Goal: Task Accomplishment & Management: Manage account settings

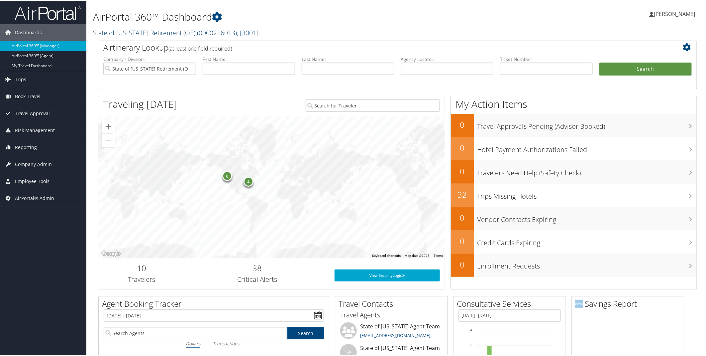
click at [204, 34] on span "( 0000216013 )" at bounding box center [217, 32] width 40 height 9
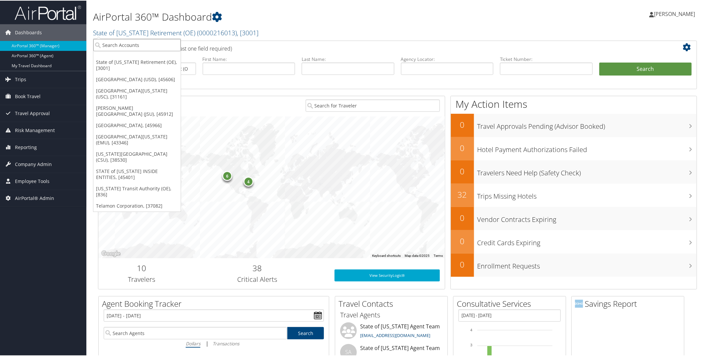
click at [133, 44] on input "search" at bounding box center [136, 44] width 87 height 12
type input "USC"
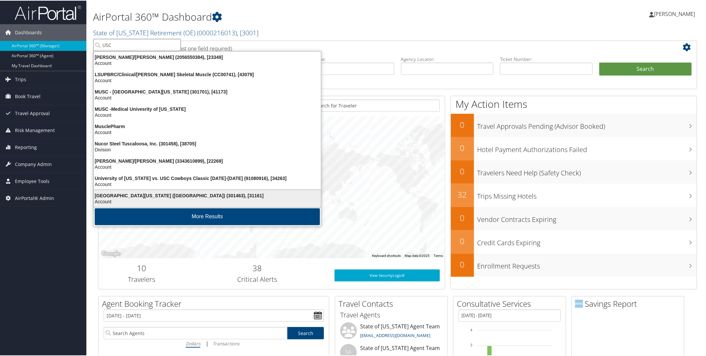
click at [118, 197] on div "University of Southern California (USC) (301463), [31161]" at bounding box center [207, 195] width 235 height 6
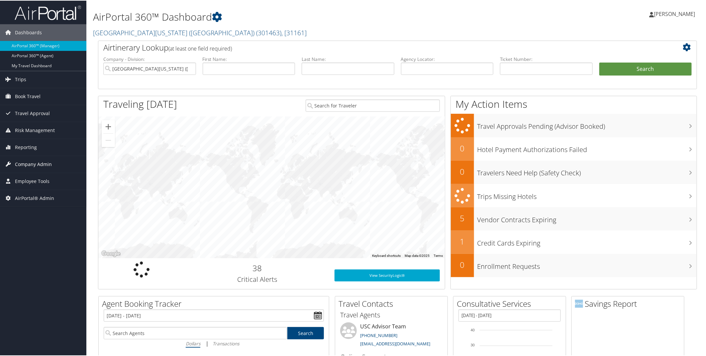
click at [27, 167] on span "Company Admin" at bounding box center [33, 163] width 37 height 17
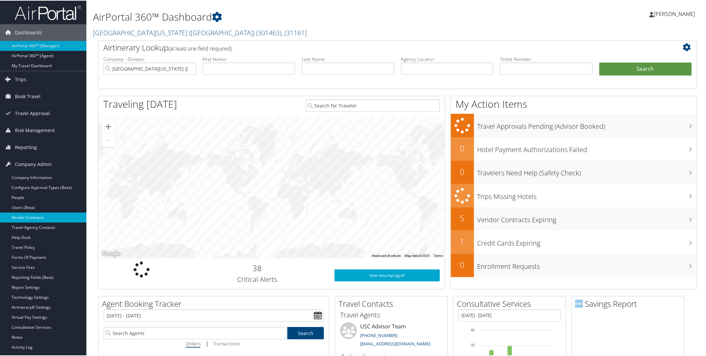
click at [22, 215] on link "Vendor Contracts" at bounding box center [43, 217] width 86 height 10
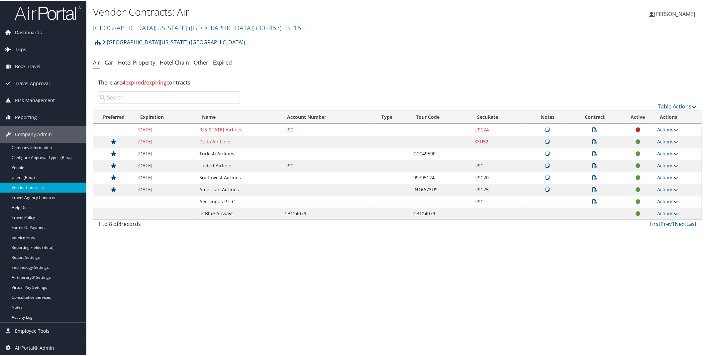
click at [546, 140] on icon at bounding box center [548, 141] width 4 height 5
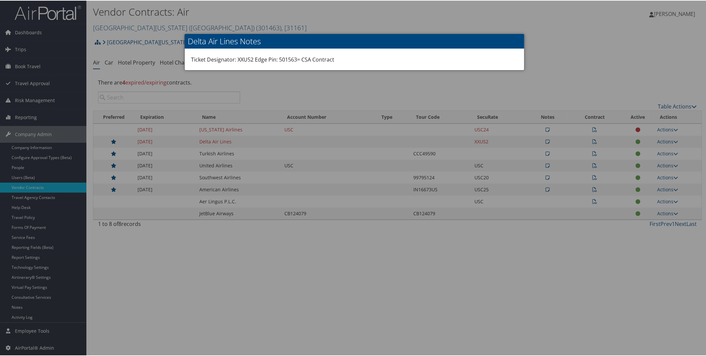
click at [557, 61] on div at bounding box center [354, 178] width 709 height 356
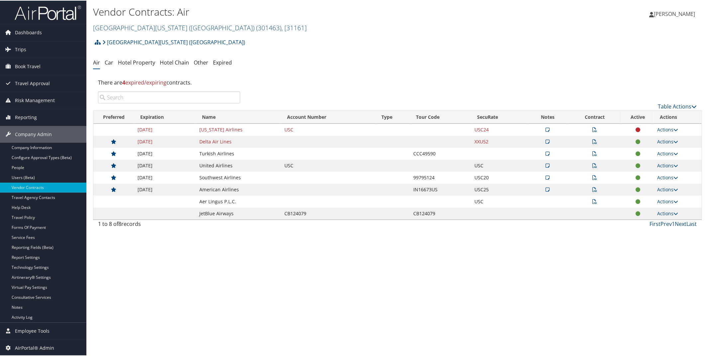
click at [593, 139] on icon at bounding box center [595, 141] width 5 height 5
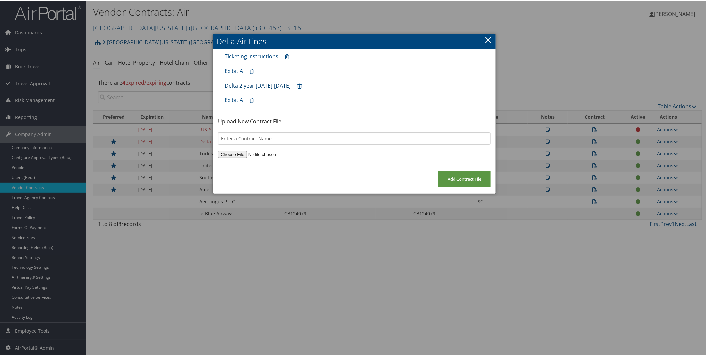
click at [260, 84] on link "Delta 2 year 2022-2024" at bounding box center [258, 84] width 66 height 7
click at [240, 71] on link "Exibit A" at bounding box center [234, 69] width 18 height 7
click at [485, 39] on link "×" at bounding box center [489, 38] width 8 height 13
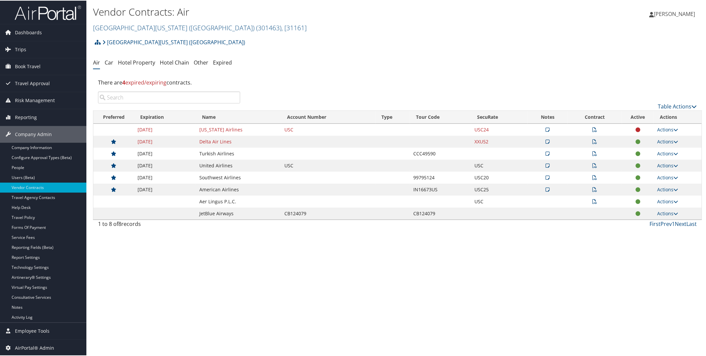
click at [593, 166] on icon at bounding box center [595, 165] width 5 height 5
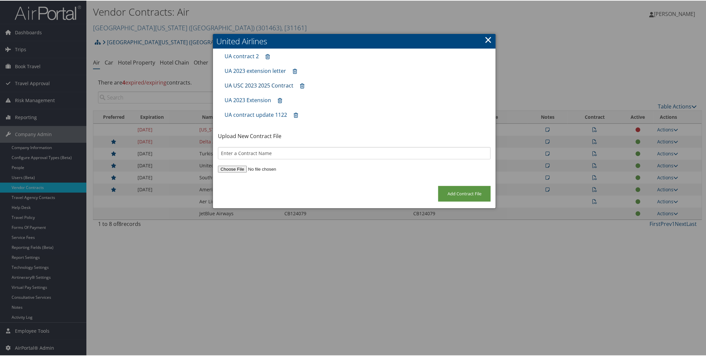
click at [271, 84] on link "UA USC 2023 2025 Contract" at bounding box center [259, 84] width 69 height 7
click at [260, 71] on link "UA 2023 extension letter" at bounding box center [255, 69] width 61 height 7
click at [491, 40] on h2 "United Airlines" at bounding box center [354, 40] width 283 height 15
click at [487, 39] on link "×" at bounding box center [489, 38] width 8 height 13
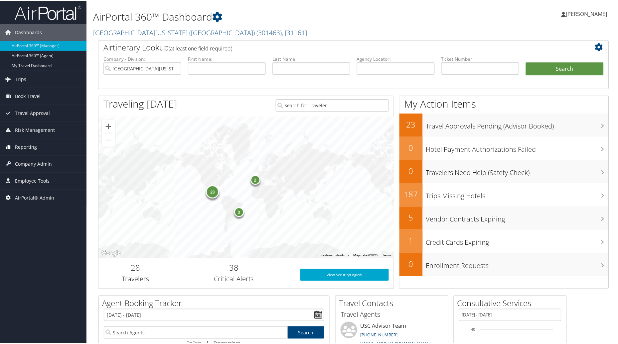
click at [34, 148] on span "Reporting" at bounding box center [26, 146] width 22 height 17
click at [26, 227] on span "Company Admin" at bounding box center [33, 223] width 37 height 17
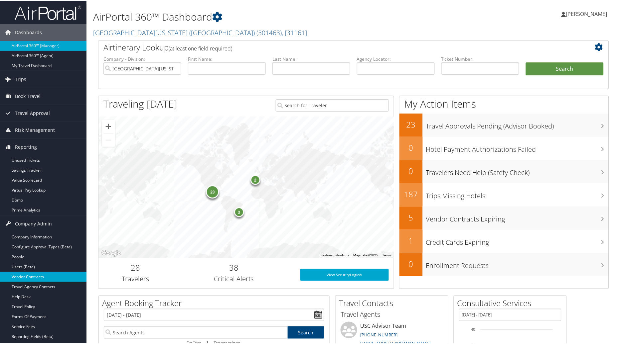
click at [24, 277] on link "Vendor Contracts" at bounding box center [43, 277] width 86 height 10
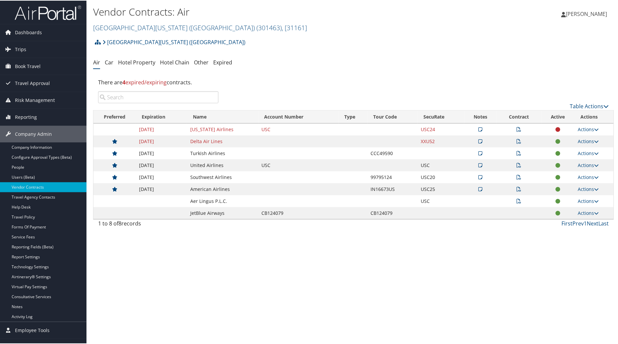
click at [479, 140] on icon at bounding box center [480, 141] width 4 height 5
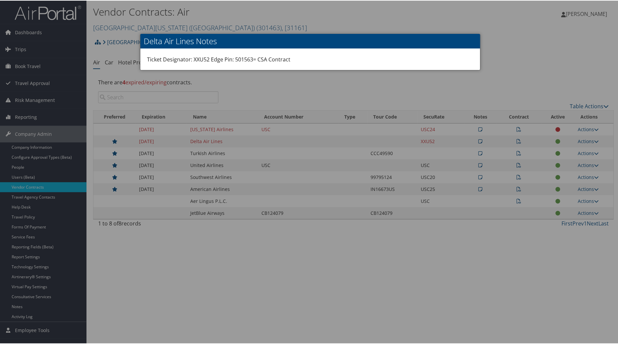
click at [326, 39] on h2 "Delta Air Lines Notes" at bounding box center [310, 40] width 340 height 15
click at [350, 90] on div at bounding box center [310, 172] width 620 height 344
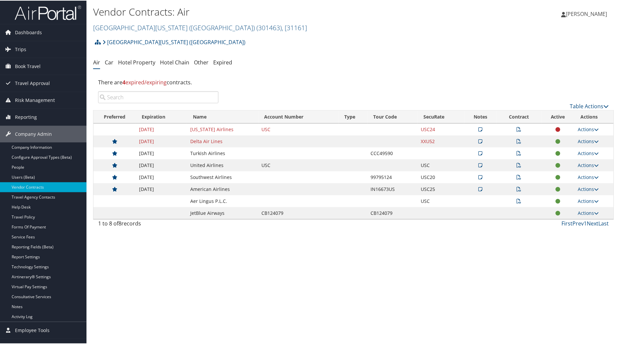
click at [517, 165] on icon at bounding box center [519, 165] width 5 height 5
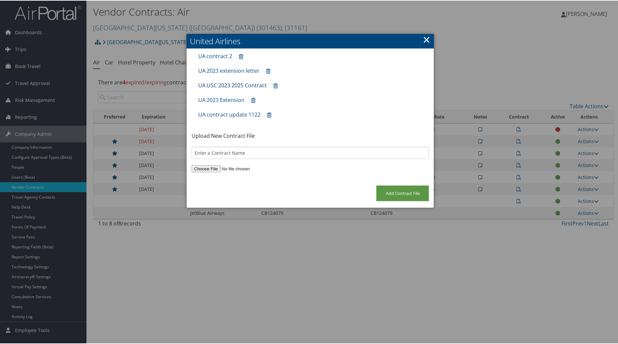
click at [238, 84] on link "UA USC 2023 2025 Contract" at bounding box center [232, 84] width 69 height 7
drag, startPoint x: 426, startPoint y: 36, endPoint x: 321, endPoint y: 122, distance: 135.8
click at [426, 36] on link "×" at bounding box center [426, 38] width 8 height 13
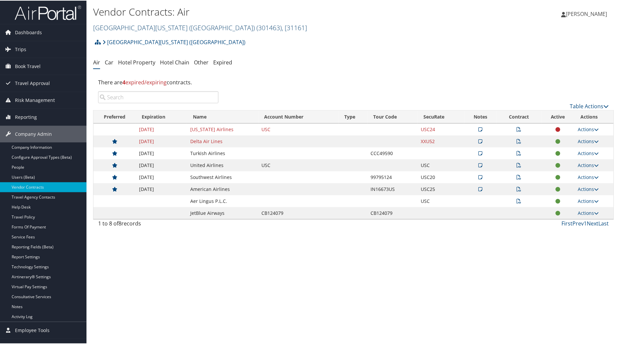
click at [193, 26] on link "University of Southern California (USC) ( 301463 ) , [ 31161 ]" at bounding box center [200, 27] width 214 height 9
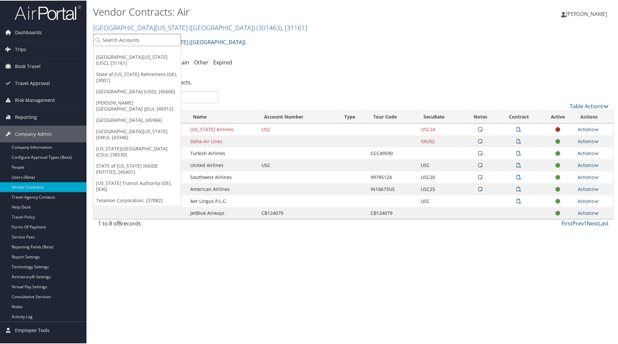
click at [149, 40] on input "search" at bounding box center [136, 39] width 87 height 12
type input "CSU"
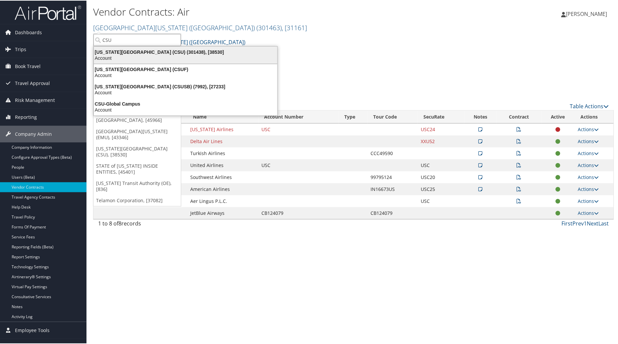
click at [135, 54] on div "California State University (CSU) (301438), [38530]" at bounding box center [185, 52] width 191 height 6
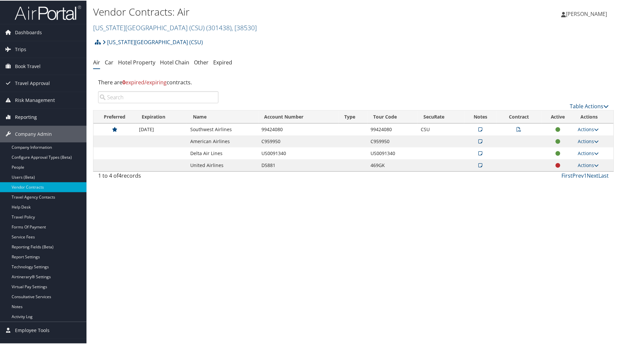
click at [27, 118] on span "Reporting" at bounding box center [26, 116] width 22 height 17
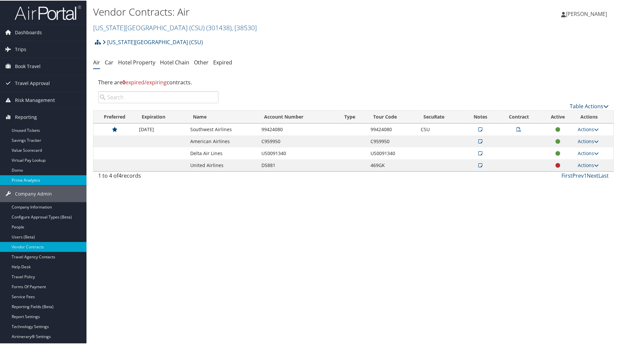
click at [17, 180] on link "Prime Analytics" at bounding box center [43, 180] width 86 height 10
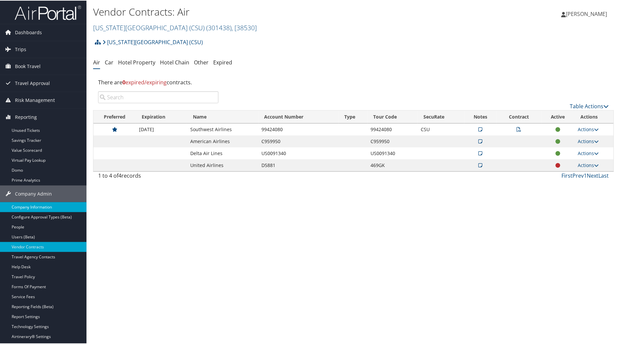
click at [32, 211] on link "Company Information" at bounding box center [43, 207] width 86 height 10
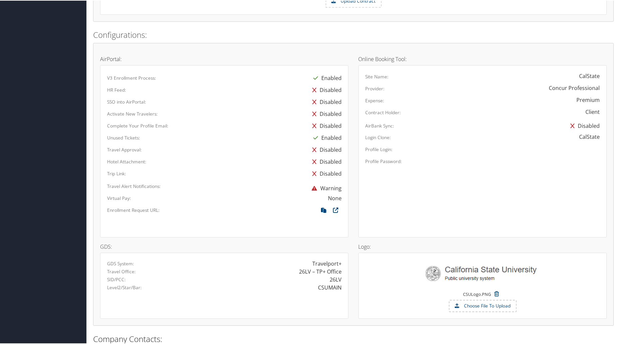
scroll to position [555, 0]
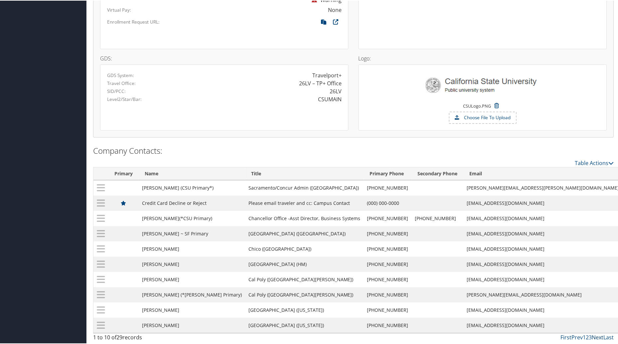
click at [597, 337] on link "Next" at bounding box center [598, 336] width 12 height 7
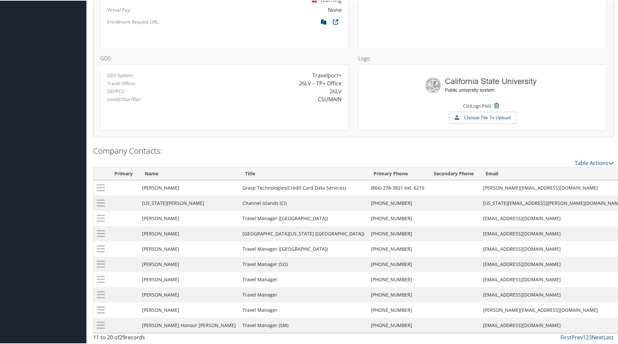
click at [596, 336] on link "Next" at bounding box center [598, 336] width 12 height 7
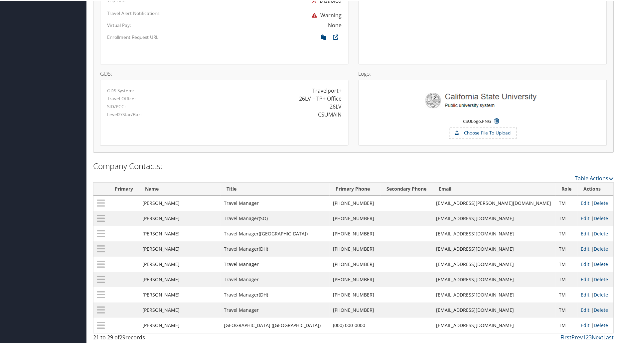
click at [573, 337] on link "Prev" at bounding box center [576, 336] width 11 height 7
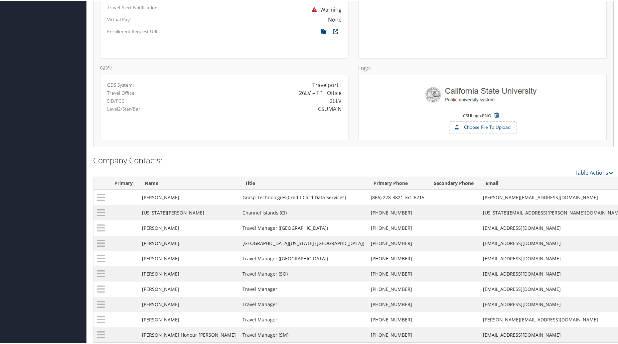
scroll to position [555, 0]
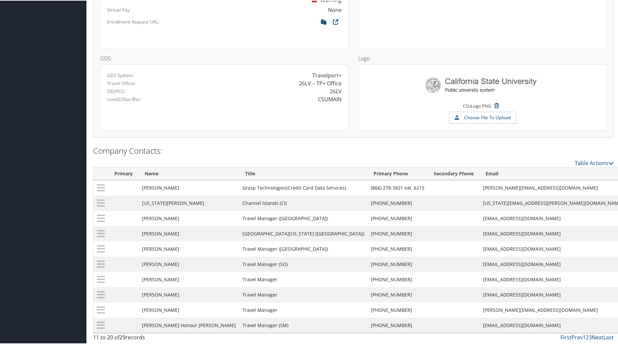
click at [596, 337] on link "Next" at bounding box center [598, 336] width 12 height 7
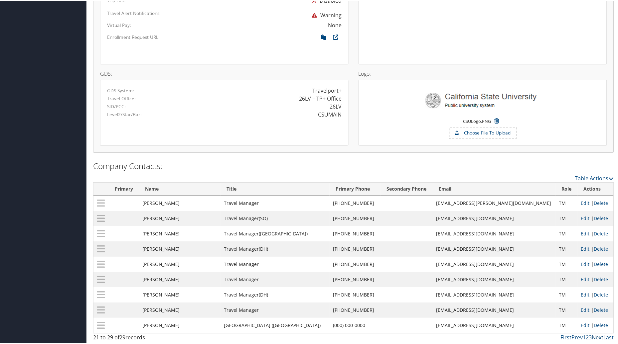
click at [596, 337] on link "Next" at bounding box center [598, 336] width 12 height 7
click at [596, 336] on link "Next" at bounding box center [598, 336] width 12 height 7
click at [577, 337] on link "Prev" at bounding box center [576, 336] width 11 height 7
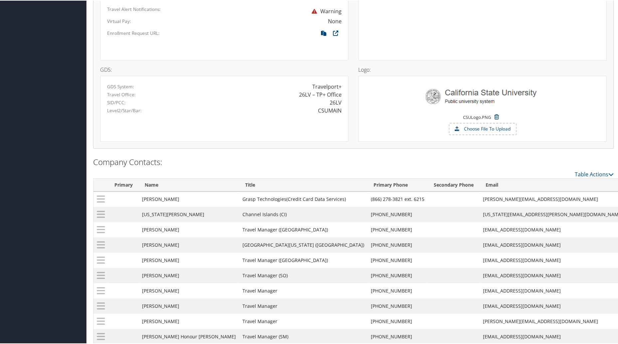
scroll to position [555, 0]
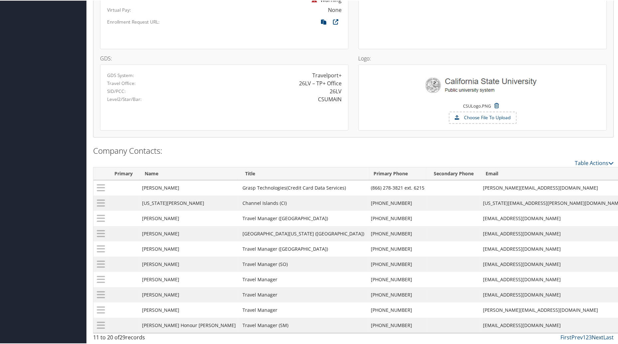
click at [597, 338] on link "Next" at bounding box center [598, 336] width 12 height 7
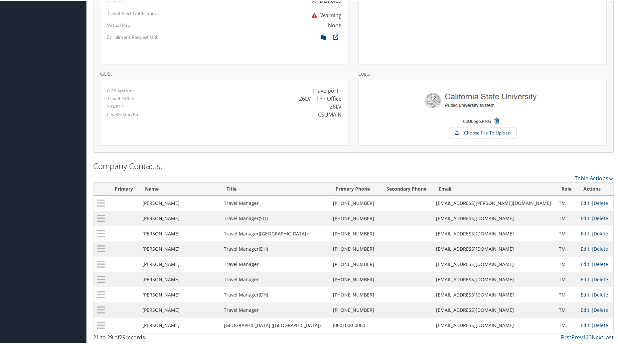
click at [597, 338] on link "Next" at bounding box center [598, 336] width 12 height 7
click at [607, 337] on link "Last" at bounding box center [608, 336] width 10 height 7
click at [596, 336] on link "Next" at bounding box center [598, 336] width 12 height 7
click at [593, 337] on link "Next" at bounding box center [598, 336] width 12 height 7
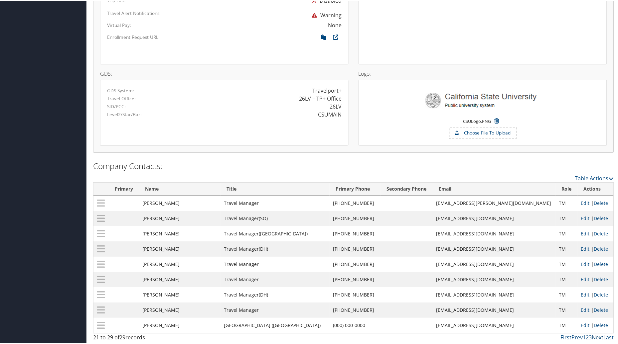
click at [594, 337] on link "Next" at bounding box center [598, 336] width 12 height 7
click at [596, 336] on link "Next" at bounding box center [598, 336] width 12 height 7
click at [560, 337] on link "First" at bounding box center [565, 336] width 11 height 7
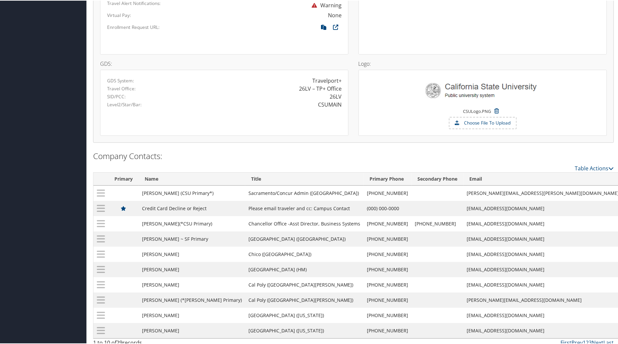
scroll to position [555, 0]
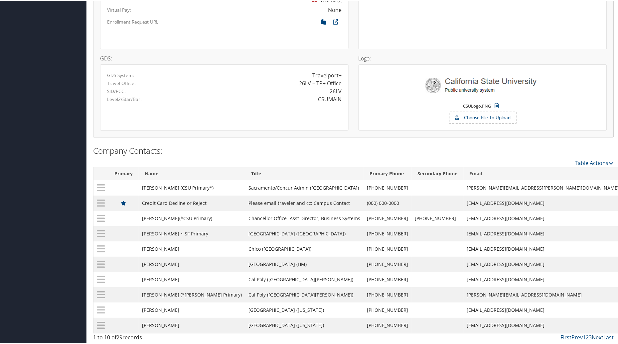
click at [592, 335] on link "Next" at bounding box center [598, 336] width 12 height 7
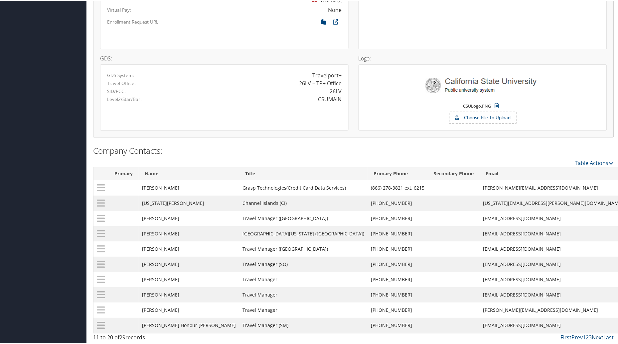
click at [599, 338] on link "Next" at bounding box center [598, 336] width 12 height 7
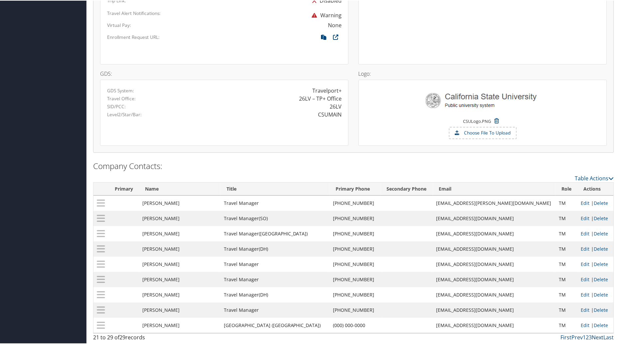
click at [597, 336] on link "Next" at bounding box center [598, 336] width 12 height 7
click at [574, 337] on link "Prev" at bounding box center [576, 336] width 11 height 7
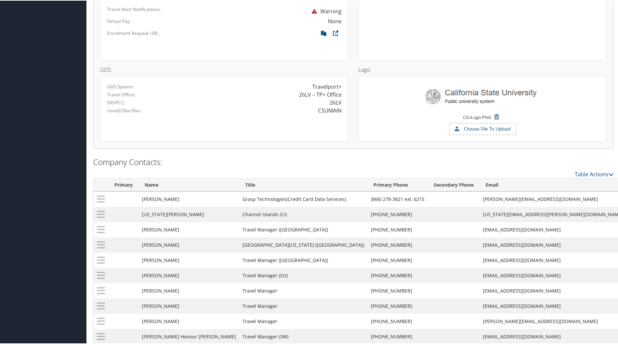
scroll to position [555, 0]
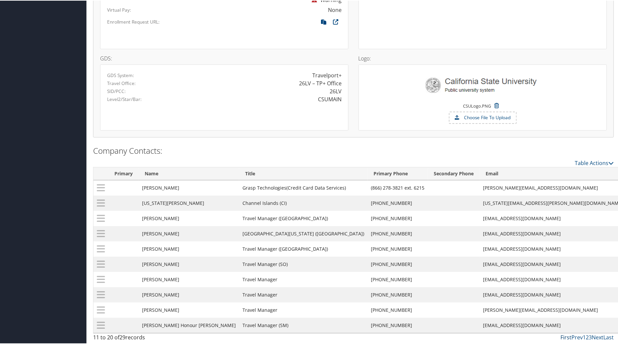
click at [561, 337] on link "First" at bounding box center [565, 336] width 11 height 7
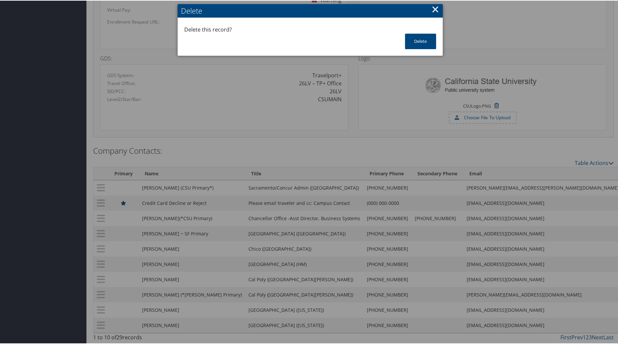
click at [436, 5] on button "×" at bounding box center [435, 8] width 8 height 13
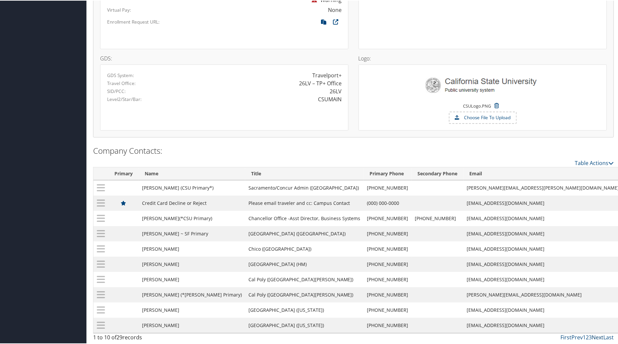
click at [597, 337] on link "Next" at bounding box center [598, 336] width 12 height 7
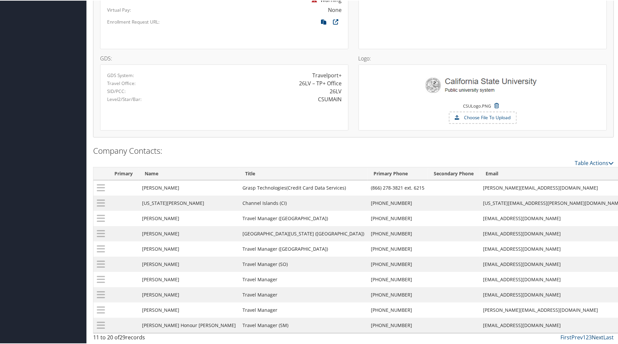
click at [595, 337] on link "Next" at bounding box center [598, 336] width 12 height 7
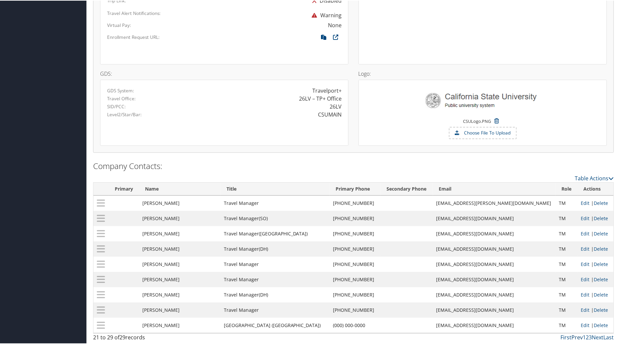
click at [574, 336] on link "Prev" at bounding box center [576, 336] width 11 height 7
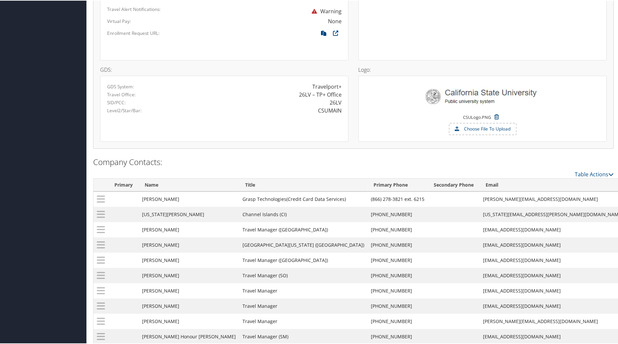
scroll to position [555, 0]
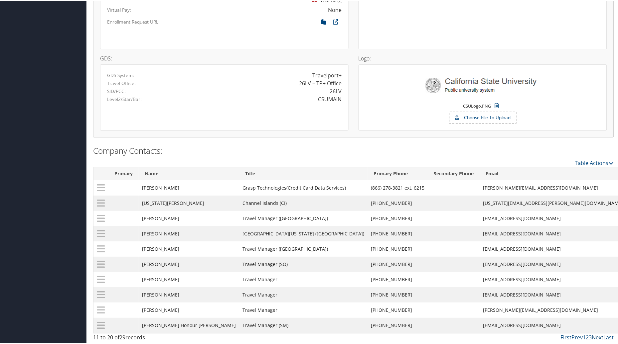
click at [596, 338] on link "Next" at bounding box center [598, 336] width 12 height 7
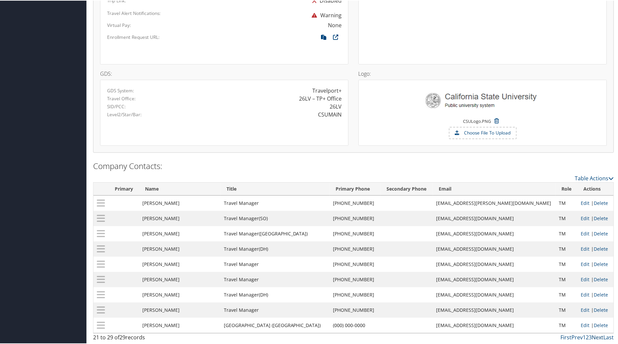
click at [595, 335] on link "Next" at bounding box center [598, 336] width 12 height 7
click at [594, 336] on link "Next" at bounding box center [598, 336] width 12 height 7
click at [606, 337] on link "Last" at bounding box center [608, 336] width 10 height 7
click at [577, 336] on link "Prev" at bounding box center [576, 336] width 11 height 7
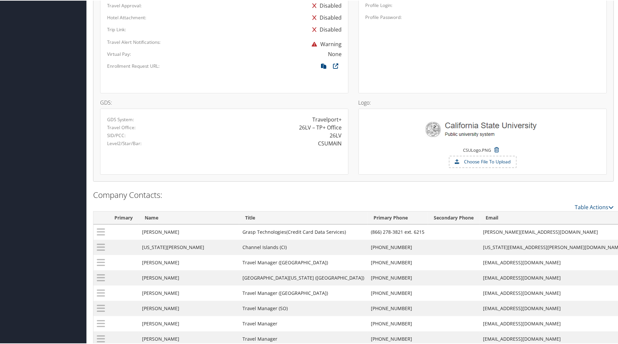
scroll to position [555, 0]
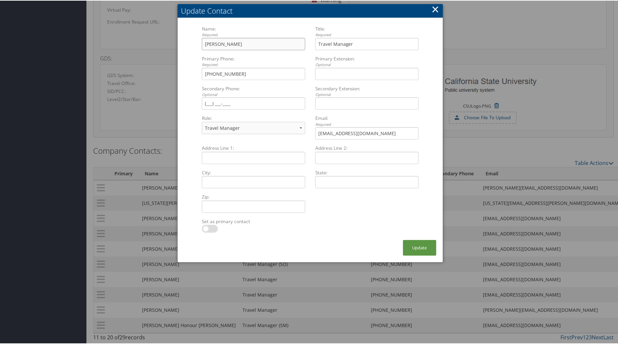
click at [262, 41] on input "Felisitas Alvarado" at bounding box center [253, 43] width 103 height 12
type input "Felisitas Alvarado (BK)"
click at [416, 244] on button "Update" at bounding box center [419, 248] width 33 height 16
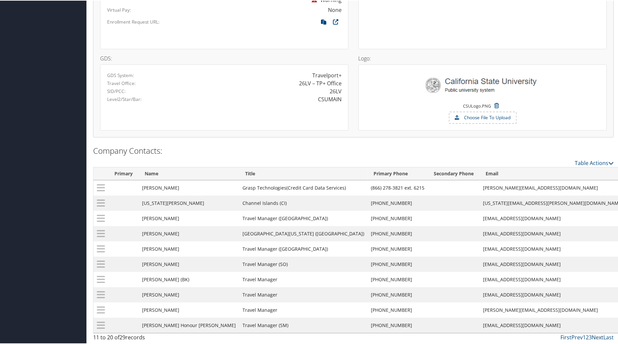
click at [594, 337] on link "Next" at bounding box center [598, 336] width 12 height 7
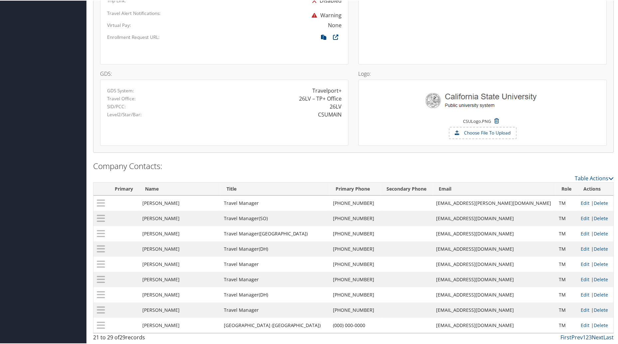
click at [596, 338] on link "Next" at bounding box center [598, 336] width 12 height 7
click at [594, 336] on link "Next" at bounding box center [598, 336] width 12 height 7
click at [595, 336] on link "Next" at bounding box center [598, 336] width 12 height 7
click at [577, 336] on link "Prev" at bounding box center [576, 336] width 11 height 7
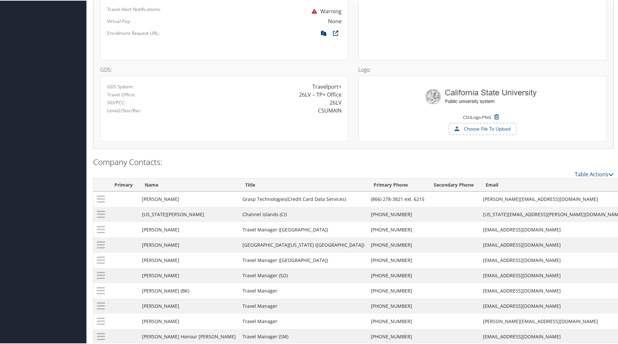
scroll to position [555, 0]
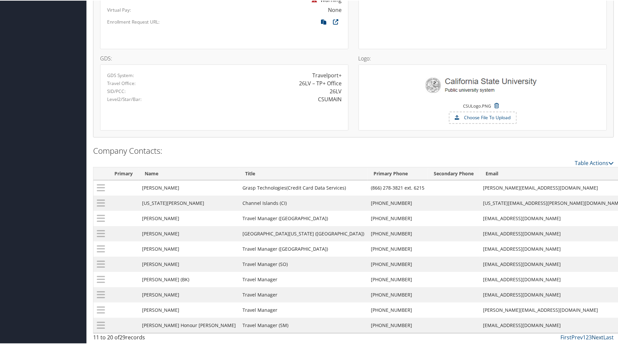
click at [596, 337] on link "Next" at bounding box center [598, 336] width 12 height 7
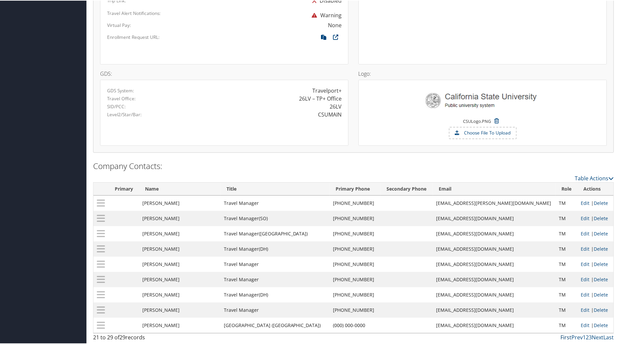
click at [565, 338] on link "First" at bounding box center [565, 336] width 11 height 7
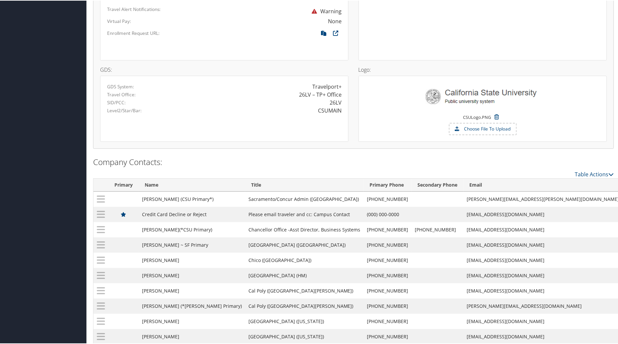
scroll to position [555, 0]
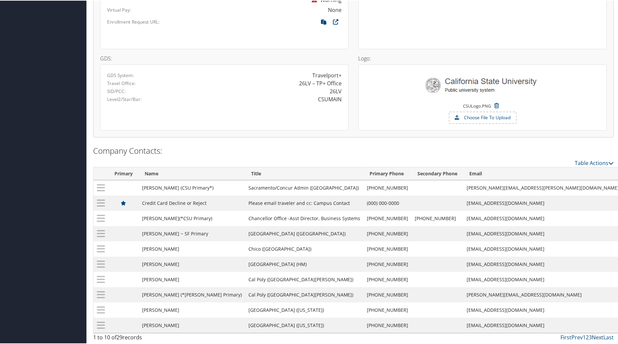
click at [594, 335] on link "Next" at bounding box center [598, 336] width 12 height 7
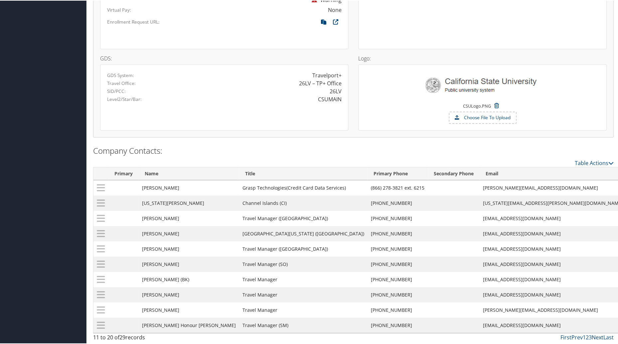
click at [594, 335] on link "Next" at bounding box center [598, 336] width 12 height 7
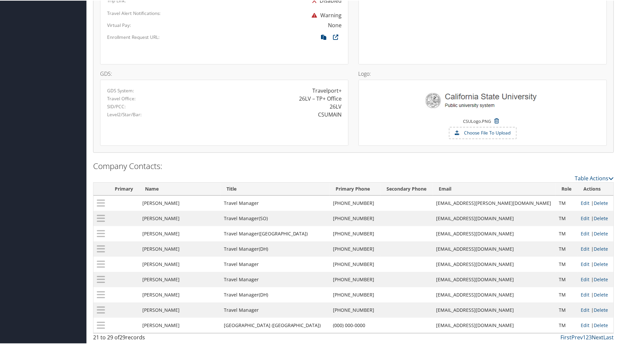
click at [594, 335] on link "Next" at bounding box center [598, 336] width 12 height 7
click at [596, 335] on link "Next" at bounding box center [598, 336] width 12 height 7
click at [576, 336] on link "Prev" at bounding box center [576, 336] width 11 height 7
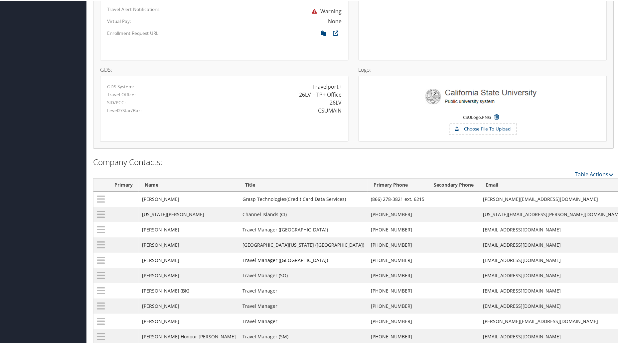
scroll to position [555, 0]
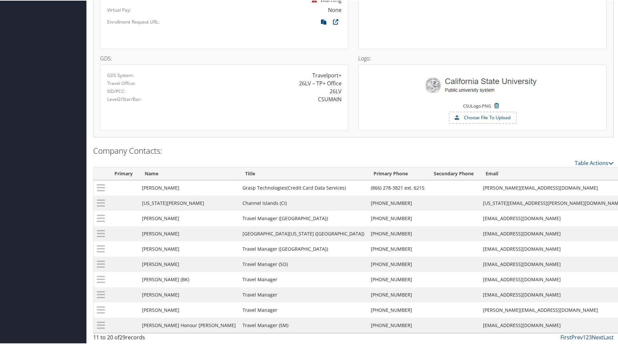
click at [562, 337] on link "First" at bounding box center [565, 336] width 11 height 7
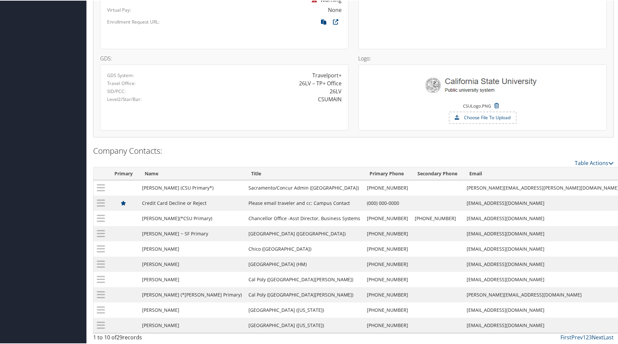
click at [598, 336] on link "Next" at bounding box center [598, 336] width 12 height 7
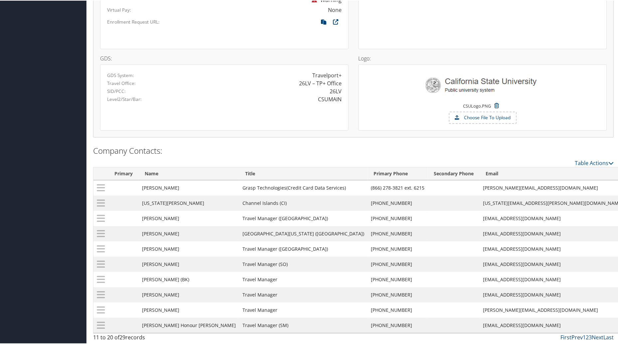
click at [575, 337] on link "Prev" at bounding box center [576, 336] width 11 height 7
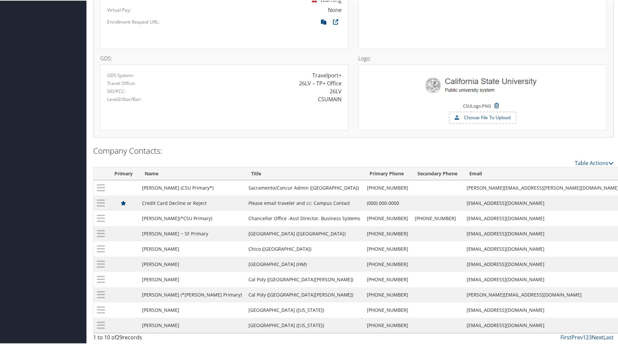
click at [598, 338] on link "Next" at bounding box center [598, 336] width 12 height 7
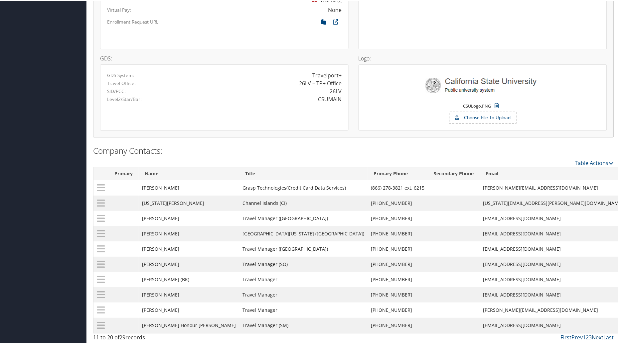
click at [598, 338] on link "Next" at bounding box center [598, 336] width 12 height 7
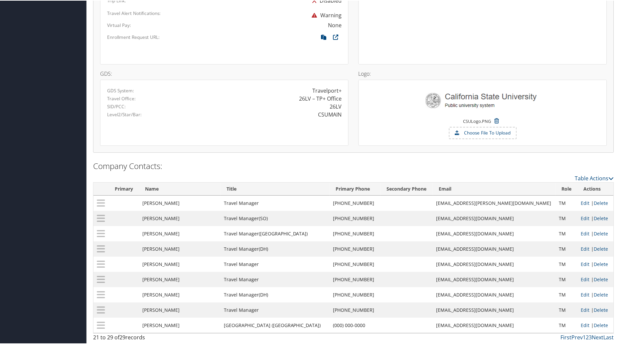
scroll to position [539, 0]
click at [564, 336] on link "First" at bounding box center [565, 336] width 11 height 7
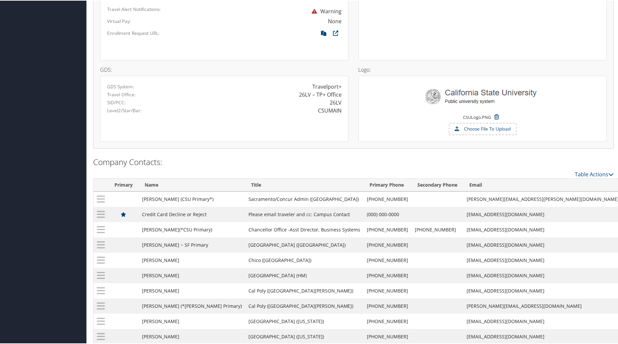
scroll to position [555, 0]
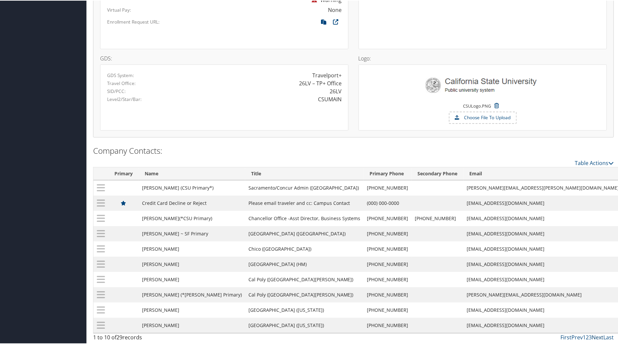
click at [595, 338] on link "Next" at bounding box center [598, 336] width 12 height 7
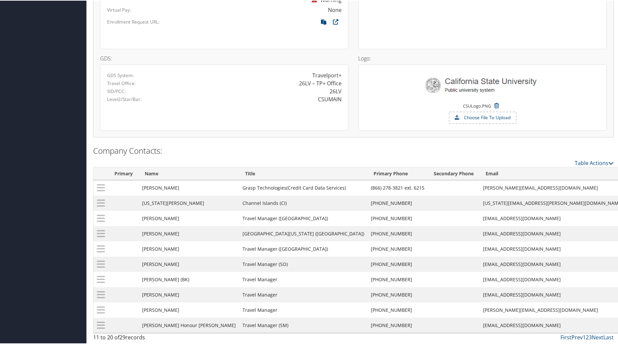
click at [577, 337] on link "Prev" at bounding box center [576, 336] width 11 height 7
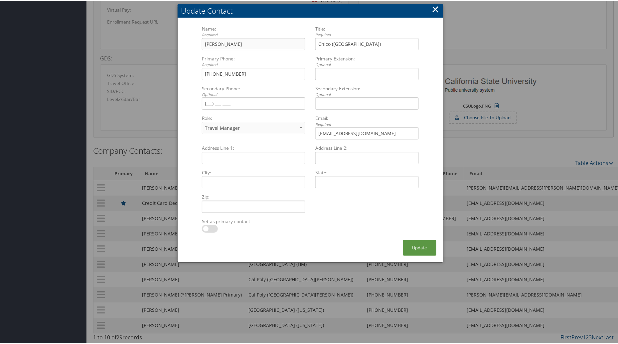
drag, startPoint x: 235, startPoint y: 38, endPoint x: 151, endPoint y: 39, distance: 83.8
type input "Bri Saseen"
click at [423, 241] on button "Update" at bounding box center [419, 248] width 33 height 16
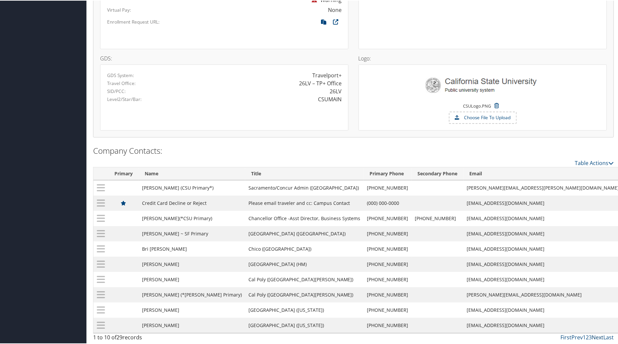
click at [596, 338] on link "Next" at bounding box center [598, 336] width 12 height 7
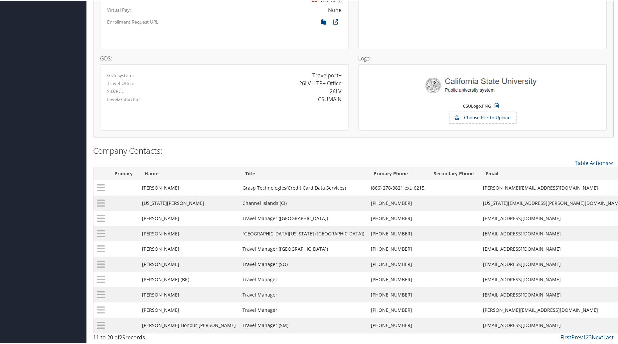
click at [596, 338] on link "Next" at bounding box center [598, 336] width 12 height 7
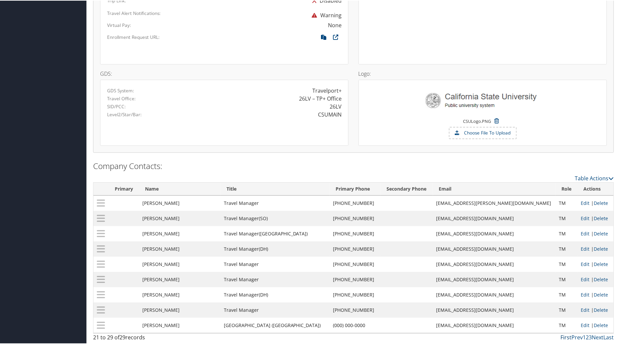
click at [561, 337] on link "First" at bounding box center [565, 336] width 11 height 7
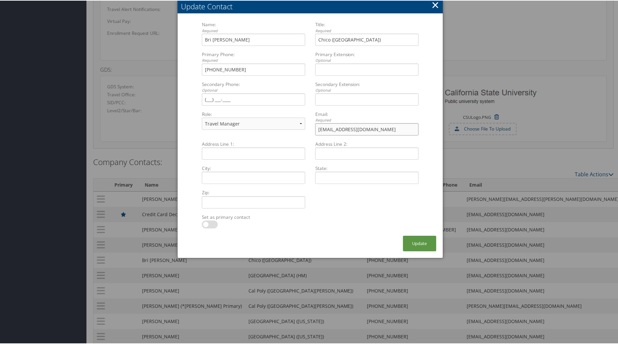
drag, startPoint x: 364, startPoint y: 131, endPoint x: 306, endPoint y: 132, distance: 57.9
click at [306, 132] on div "Name: Required Bri Saseen Multiple values The selected items contain different …" at bounding box center [310, 81] width 227 height 120
type input "bsaseen@csuchico.edu"
click at [424, 241] on button "Update" at bounding box center [419, 243] width 33 height 16
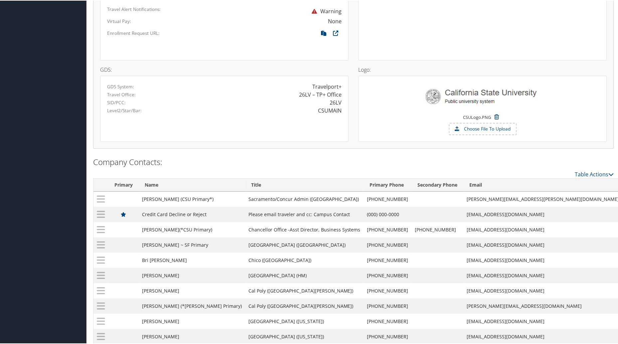
scroll to position [555, 0]
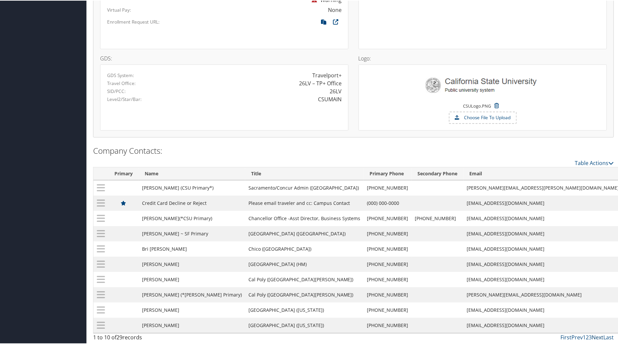
click at [599, 338] on link "Next" at bounding box center [598, 336] width 12 height 7
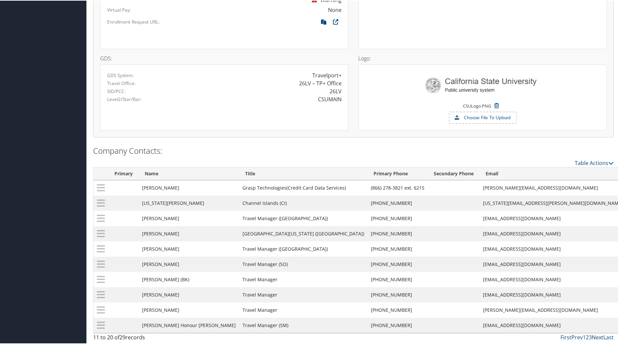
click at [593, 338] on link "Next" at bounding box center [598, 336] width 12 height 7
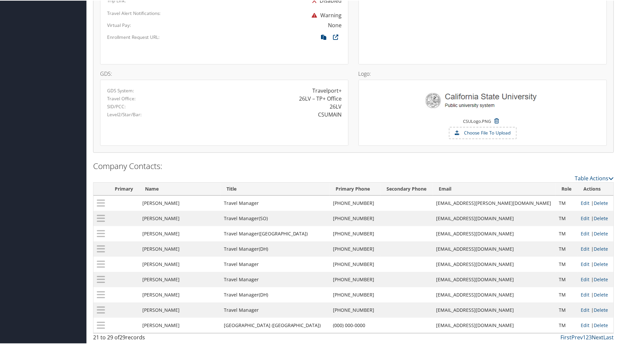
click at [596, 336] on link "Next" at bounding box center [598, 336] width 12 height 7
click at [574, 337] on link "Prev" at bounding box center [576, 336] width 11 height 7
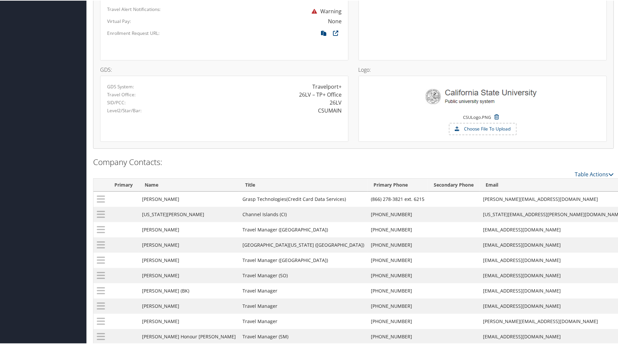
scroll to position [555, 0]
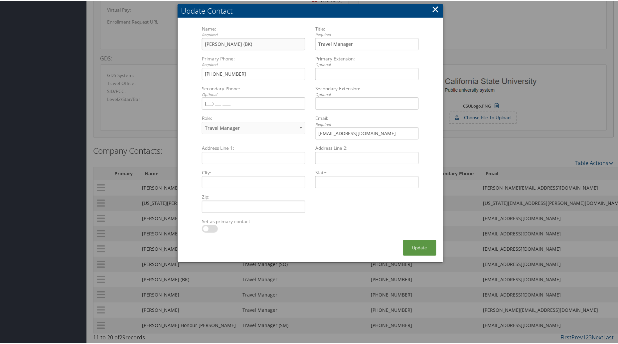
drag, startPoint x: 260, startPoint y: 38, endPoint x: 184, endPoint y: 41, distance: 75.9
click at [184, 41] on form "Name: Required Felisitas Alvarado (BK) Multiple values The selected items conta…" at bounding box center [310, 132] width 252 height 215
type input "Hillary Castellano"
click at [356, 43] on input "Travel Manager" at bounding box center [366, 43] width 103 height 12
type input "Travel Manager (BK)"
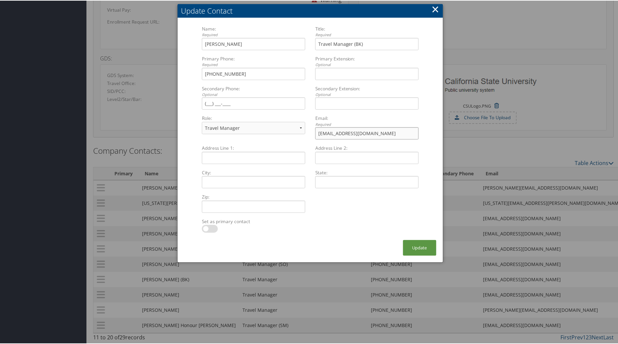
drag, startPoint x: 363, startPoint y: 128, endPoint x: 299, endPoint y: 128, distance: 63.5
click at [299, 128] on div "Name: Required Hillary Castellano Multiple values The selected items contain di…" at bounding box center [310, 85] width 227 height 120
type input "hcastellano@csub.edu"
click at [416, 241] on button "Update" at bounding box center [419, 248] width 33 height 16
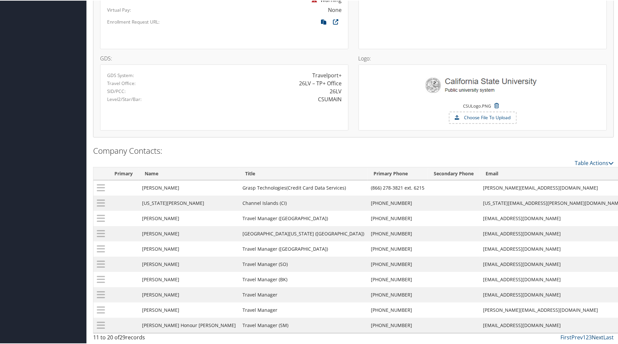
click at [595, 337] on link "Next" at bounding box center [598, 336] width 12 height 7
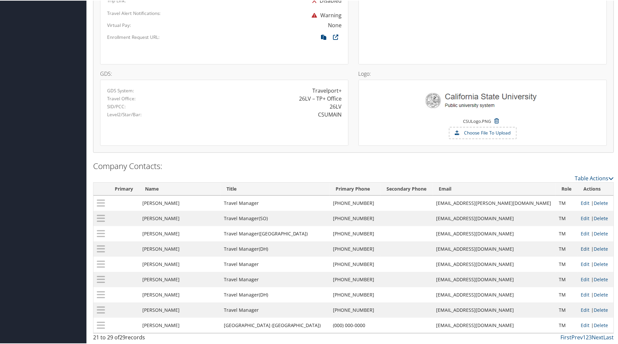
click at [581, 246] on link "Edit" at bounding box center [585, 248] width 9 height 6
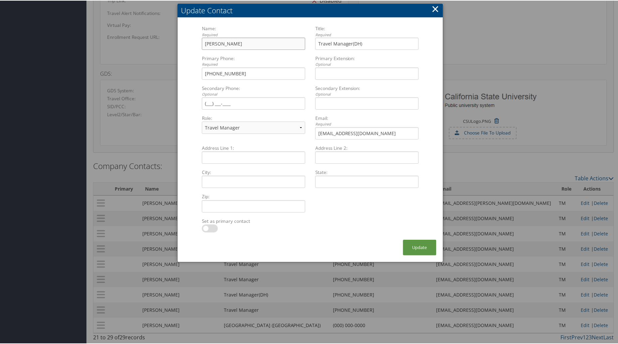
drag, startPoint x: 264, startPoint y: 35, endPoint x: 193, endPoint y: 40, distance: 71.0
click at [193, 40] on form "Name: Required Lorena Raymundo-Yusuf Multiple values The selected items contain…" at bounding box center [310, 132] width 252 height 215
type input "Jacqueline Kha"
drag, startPoint x: 368, startPoint y: 127, endPoint x: 304, endPoint y: 131, distance: 63.9
click at [304, 131] on div "Name: Required Jacqueline Kha Multiple values The selected items contain differ…" at bounding box center [310, 85] width 227 height 120
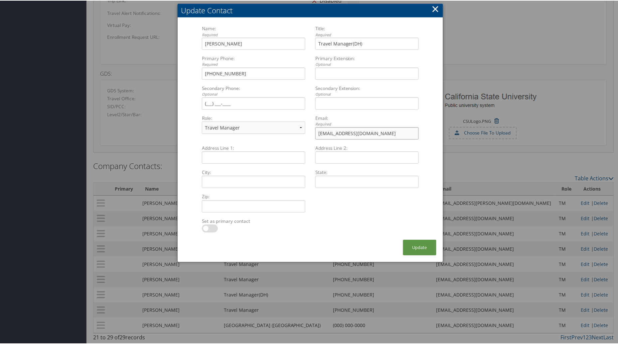
click at [387, 130] on input "lraymundo@csudh.edu" at bounding box center [366, 133] width 103 height 12
drag, startPoint x: 384, startPoint y: 128, endPoint x: 291, endPoint y: 137, distance: 93.4
click at [291, 137] on div "Name: Required Jacqueline Kha Multiple values The selected items contain differ…" at bounding box center [310, 85] width 227 height 120
type input "jkha@csudh.edu"
click at [417, 241] on button "Update" at bounding box center [419, 247] width 33 height 16
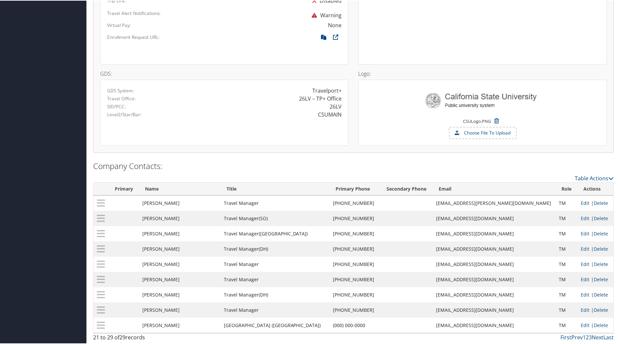
click at [597, 291] on link "Delete" at bounding box center [601, 294] width 14 height 6
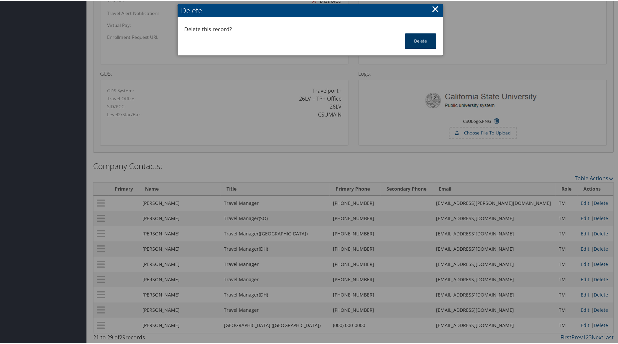
click at [416, 33] on button "Delete" at bounding box center [420, 41] width 31 height 16
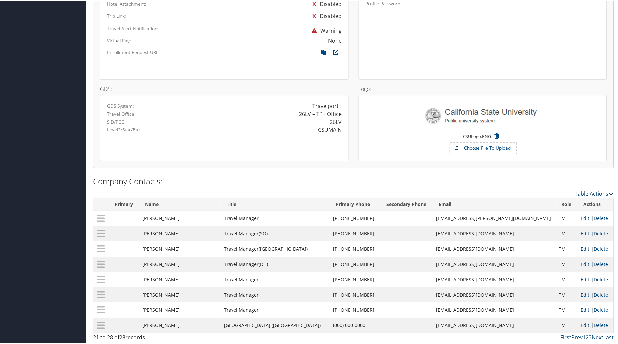
click at [586, 189] on link "Table Actions" at bounding box center [594, 192] width 39 height 7
click at [538, 198] on link "New Contact" at bounding box center [567, 203] width 87 height 11
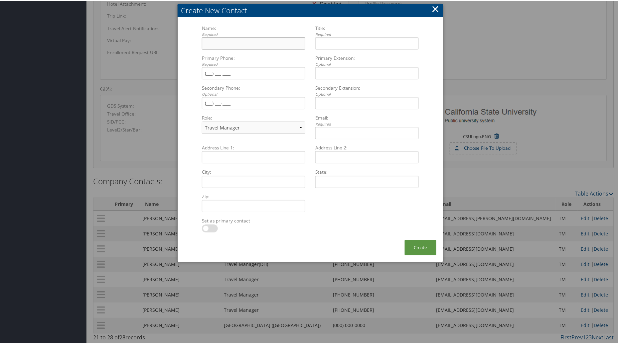
click at [238, 39] on input "Name: Required Multiple values The selected items contain different values for …" at bounding box center [253, 43] width 103 height 12
type input "Judy Ortega"
type input "Travel Manager (MA)"
click at [335, 132] on input "Email: Required Multiple values The selected items contain different values for…" at bounding box center [366, 132] width 103 height 12
click at [324, 96] on input "Secondary Extension: Optional Multiple values The selected items contain differ…" at bounding box center [366, 102] width 103 height 12
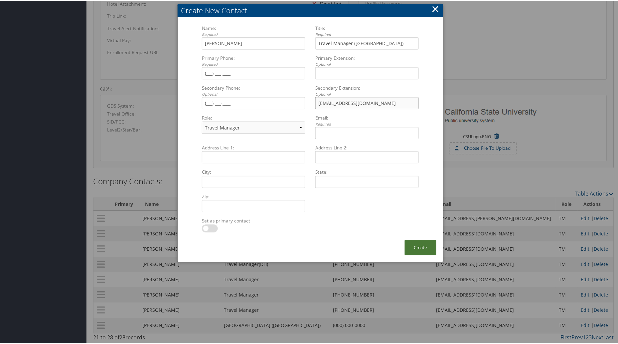
type input "judyortega@csum.edu"
click at [414, 241] on button "Create" at bounding box center [421, 247] width 32 height 16
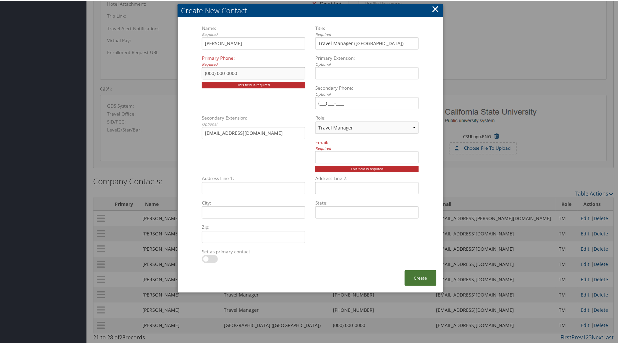
type input "(000) 000-0000"
click at [413, 272] on button "Create" at bounding box center [421, 278] width 32 height 16
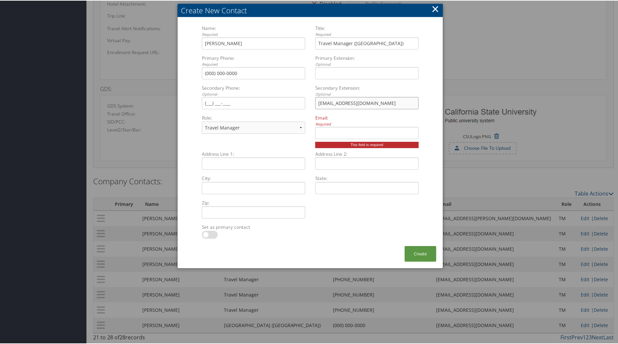
drag, startPoint x: 369, startPoint y: 97, endPoint x: 298, endPoint y: 102, distance: 71.3
click at [298, 101] on div "Name: Required Judy Ortega Multiple values The selected items contain different…" at bounding box center [310, 87] width 227 height 126
click at [334, 126] on input "Email: Required Multiple values The selected items contain different values for…" at bounding box center [366, 132] width 103 height 12
paste input "judyortega@csum.edu"
type input "judyortega@csum.edu"
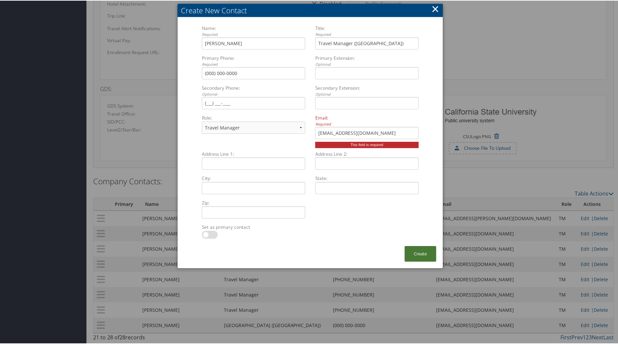
click at [422, 252] on button "Create" at bounding box center [421, 254] width 32 height 16
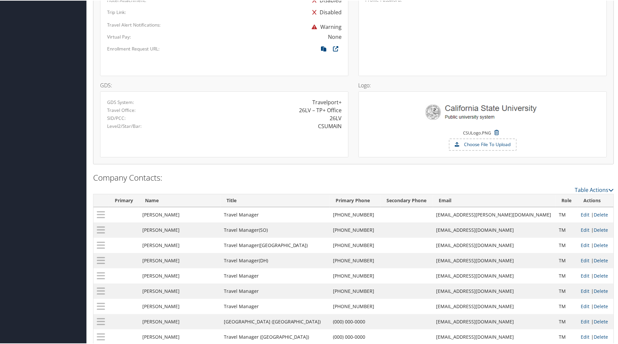
scroll to position [539, 0]
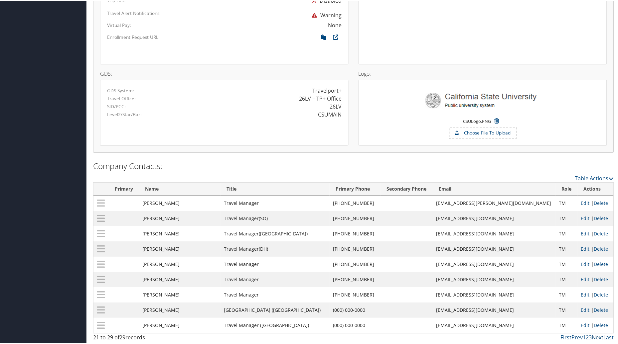
click at [596, 336] on link "Next" at bounding box center [598, 336] width 12 height 7
click at [573, 337] on link "Prev" at bounding box center [576, 336] width 11 height 7
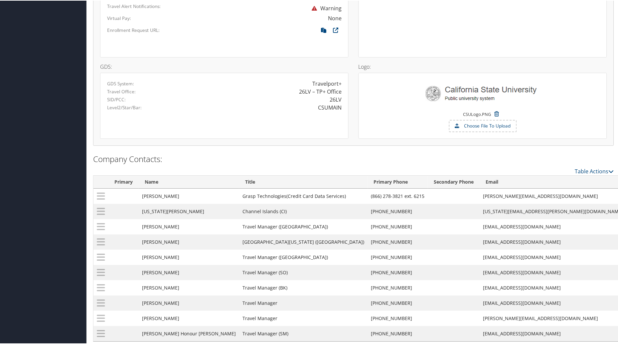
scroll to position [555, 0]
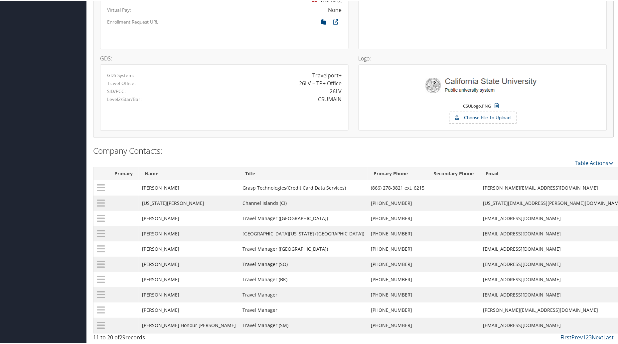
click at [562, 338] on link "First" at bounding box center [565, 336] width 11 height 7
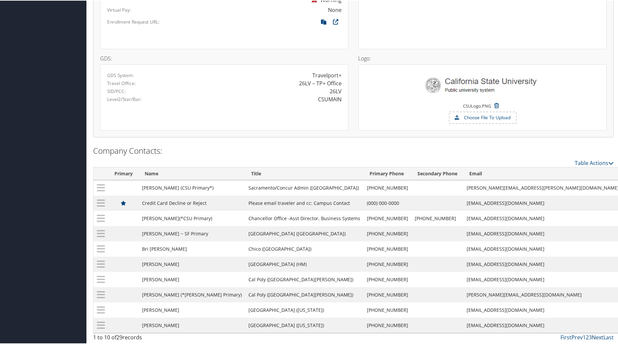
click at [596, 336] on link "Next" at bounding box center [598, 336] width 12 height 7
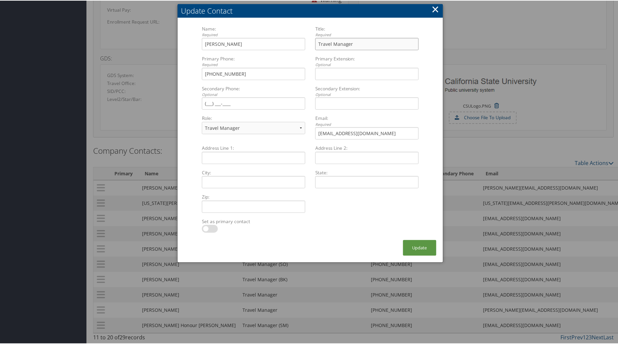
click at [355, 38] on input "Travel Manager" at bounding box center [366, 43] width 103 height 12
type input "Travel Associate (SA)"
drag, startPoint x: 420, startPoint y: 237, endPoint x: 361, endPoint y: 238, distance: 59.5
click at [417, 240] on button "Update" at bounding box center [419, 248] width 33 height 16
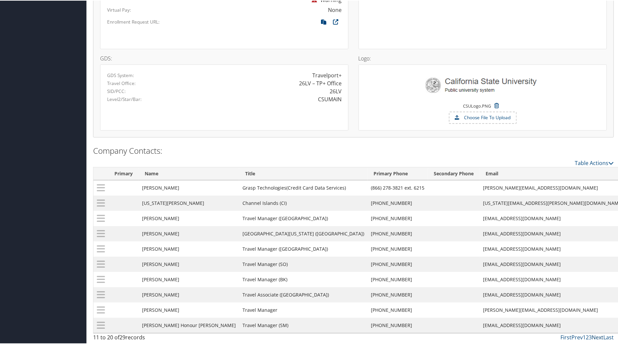
click at [599, 338] on link "Next" at bounding box center [598, 336] width 12 height 7
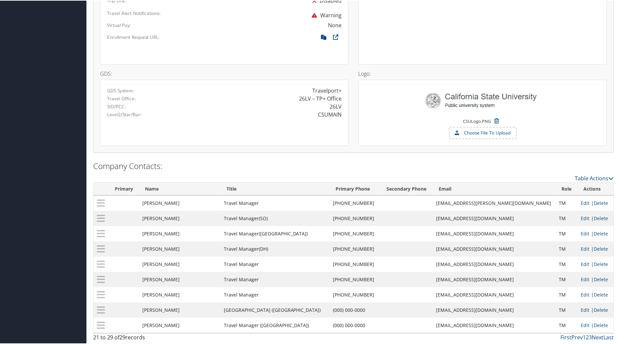
click at [596, 335] on link "Next" at bounding box center [598, 336] width 12 height 7
click at [560, 336] on link "First" at bounding box center [565, 336] width 11 height 7
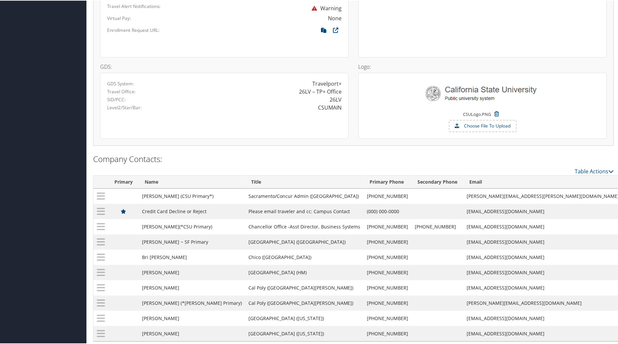
scroll to position [555, 0]
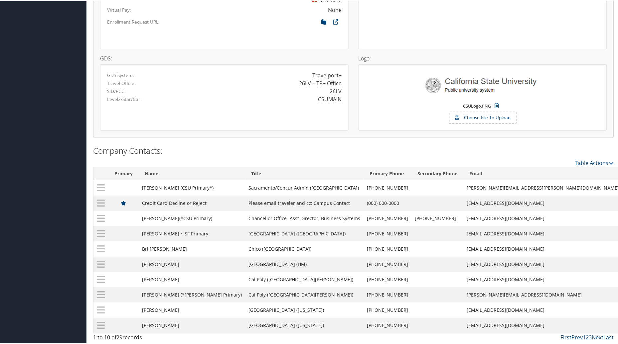
click at [597, 337] on link "Next" at bounding box center [598, 336] width 12 height 7
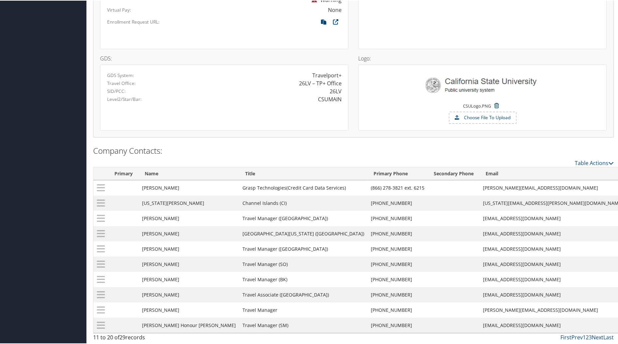
click at [597, 337] on link "Next" at bounding box center [598, 336] width 12 height 7
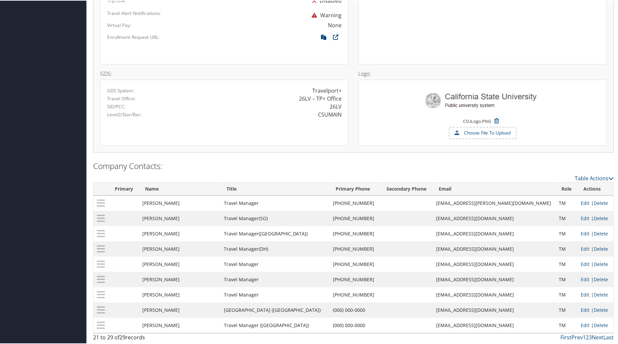
scroll to position [539, 0]
click at [595, 337] on link "Next" at bounding box center [598, 336] width 12 height 7
click at [576, 336] on link "Prev" at bounding box center [576, 336] width 11 height 7
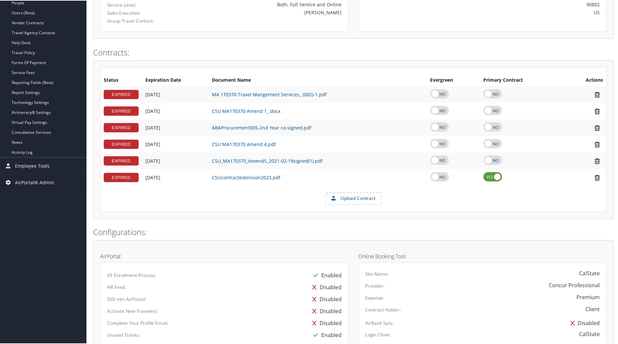
scroll to position [132, 0]
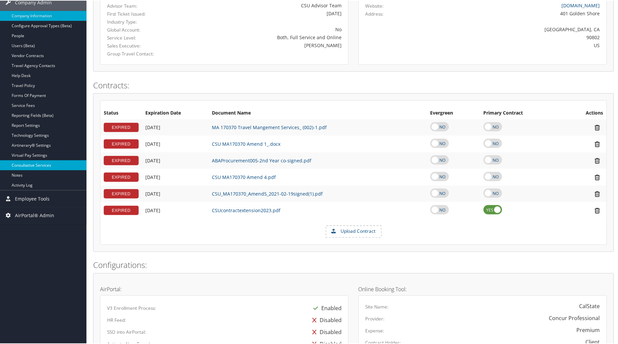
click at [48, 168] on link "Consultative Services" at bounding box center [43, 165] width 86 height 10
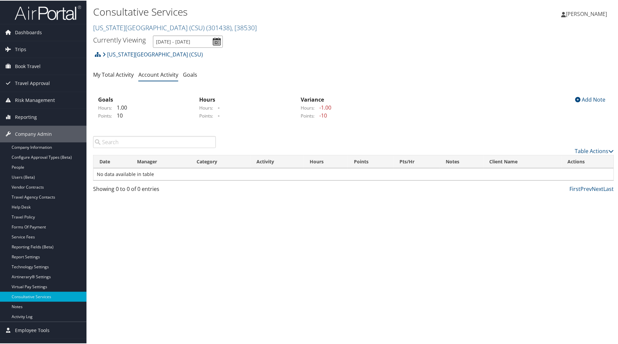
click at [216, 42] on input "[DATE] - [DATE]" at bounding box center [188, 41] width 70 height 12
click at [185, 61] on li "Last Month" at bounding box center [179, 63] width 48 height 9
type input "[DATE] - [DATE]"
click at [594, 148] on link "Table Actions" at bounding box center [594, 150] width 39 height 7
click at [547, 160] on link "New Record" at bounding box center [567, 160] width 87 height 11
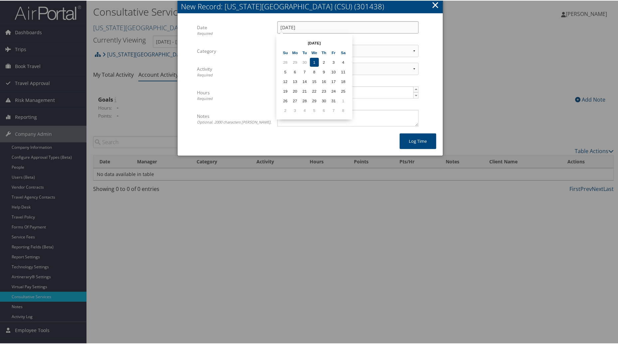
click at [295, 28] on input "[DATE]" at bounding box center [347, 27] width 141 height 12
drag, startPoint x: 320, startPoint y: 27, endPoint x: 273, endPoint y: 25, distance: 47.3
click at [273, 25] on div "[DATE] Multiple values The selected items contain different values for this inp…" at bounding box center [347, 30] width 151 height 18
type input "[DATE]"
click at [413, 47] on select "Select Category... Client Services Consultative Services" at bounding box center [347, 50] width 141 height 12
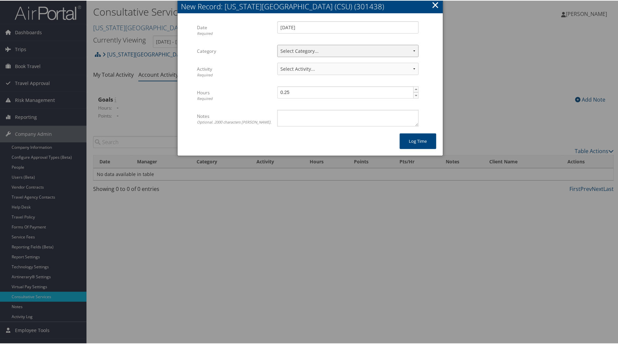
select select "2"
click at [277, 44] on select "Select Category... Client Services Consultative Services" at bounding box center [347, 50] width 141 height 12
click at [410, 67] on select "Select Activity... 30 points | AMI/Meetings/Groups 60 points | Client additiona…" at bounding box center [347, 68] width 141 height 12
select select "238-1"
click at [277, 62] on select "Select Activity... 30 points | AMI/Meetings/Groups 60 points | Client additiona…" at bounding box center [347, 68] width 141 height 12
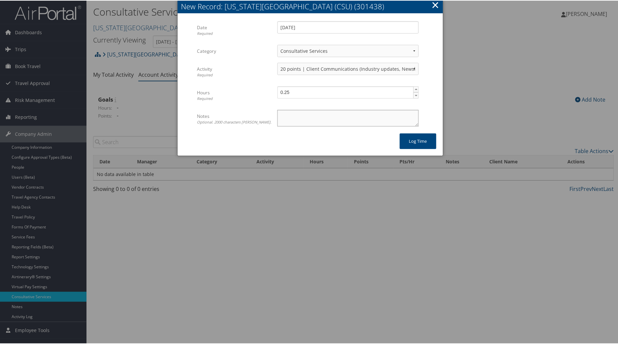
click at [286, 116] on textarea "Notes Optional. 2000 characters [PERSON_NAME]." at bounding box center [347, 117] width 141 height 17
type textarea "CBT Connections"
click at [408, 139] on button "Log time" at bounding box center [418, 141] width 37 height 16
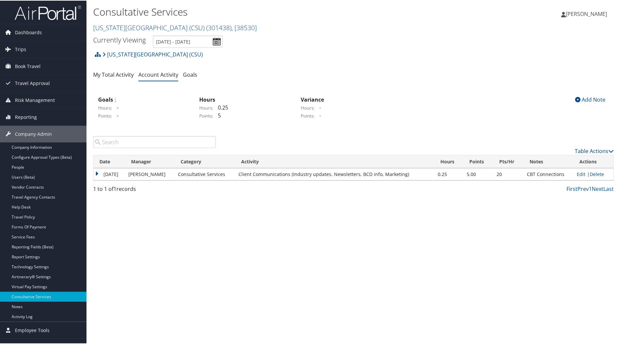
click at [584, 151] on link "Table Actions" at bounding box center [594, 150] width 39 height 7
drag, startPoint x: 546, startPoint y: 159, endPoint x: 499, endPoint y: 144, distance: 49.2
click at [545, 159] on link "New Record" at bounding box center [567, 160] width 87 height 11
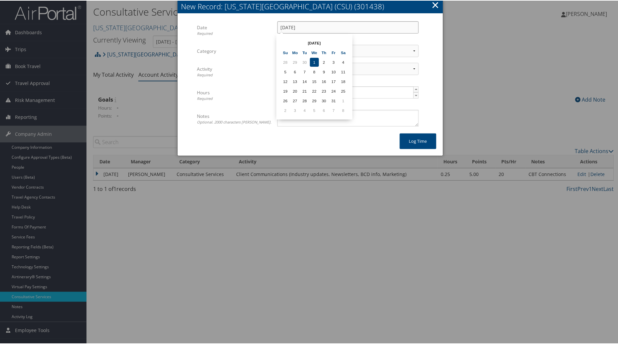
click at [334, 28] on input "[DATE]" at bounding box center [347, 27] width 141 height 12
drag, startPoint x: 304, startPoint y: 27, endPoint x: 246, endPoint y: 23, distance: 58.7
click at [245, 22] on div "Date Required [DATE] Multiple values The selected items contain different value…" at bounding box center [310, 33] width 227 height 24
type input "[DATE]"
click at [332, 54] on select "Select Category... Client Services Consultative Services" at bounding box center [347, 50] width 141 height 12
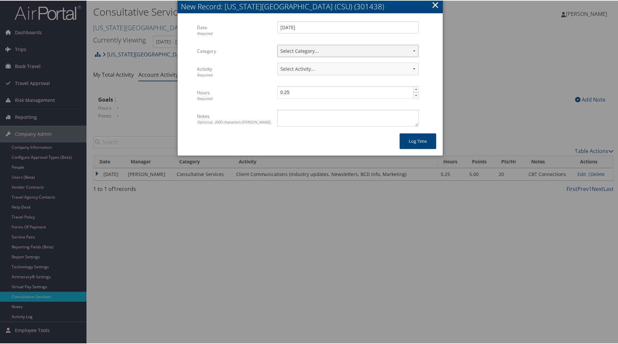
select select "2"
click at [277, 44] on select "Select Category... Client Services Consultative Services" at bounding box center [347, 50] width 141 height 12
click at [411, 67] on select "Select Activity... 30 points | AMI/Meetings/Groups 60 points | Client additiona…" at bounding box center [347, 68] width 141 height 12
select select "241-1"
click at [277, 62] on select "Select Activity... 30 points | AMI/Meetings/Groups 60 points | Client additiona…" at bounding box center [347, 68] width 141 height 12
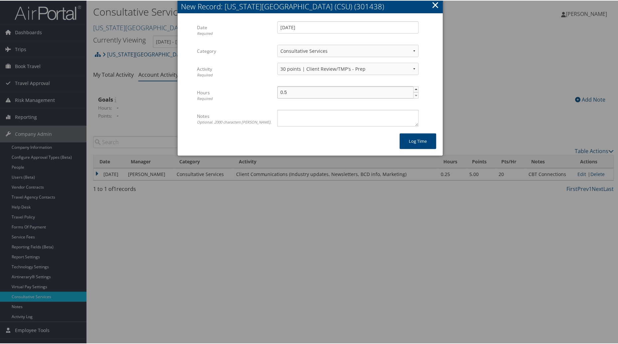
click at [415, 88] on span "▲" at bounding box center [416, 88] width 5 height 5
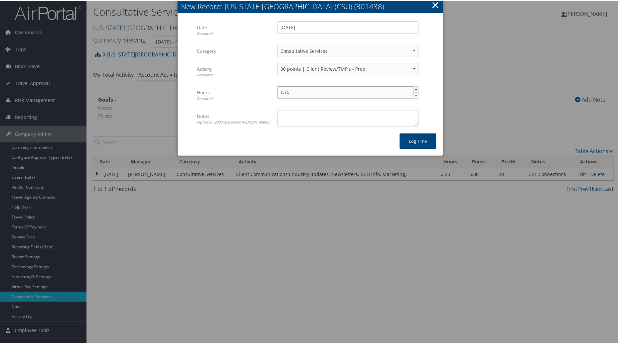
click at [415, 88] on span "▲" at bounding box center [416, 88] width 5 height 5
type input "2"
click at [415, 88] on span "▲" at bounding box center [416, 88] width 5 height 5
click at [339, 119] on textarea "Notes Optional. 2000 characters [PERSON_NAME]." at bounding box center [347, 117] width 141 height 17
type textarea "Fiscal Year Review Prep"
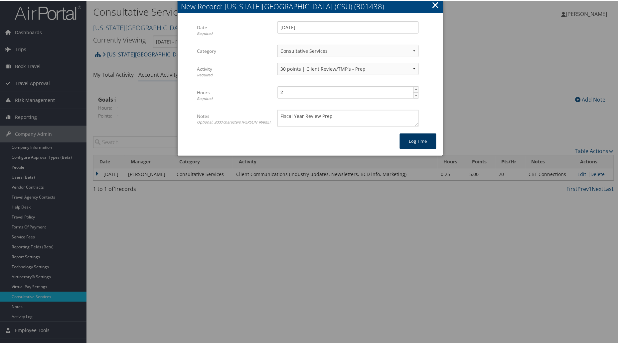
click at [419, 144] on button "Log time" at bounding box center [418, 141] width 37 height 16
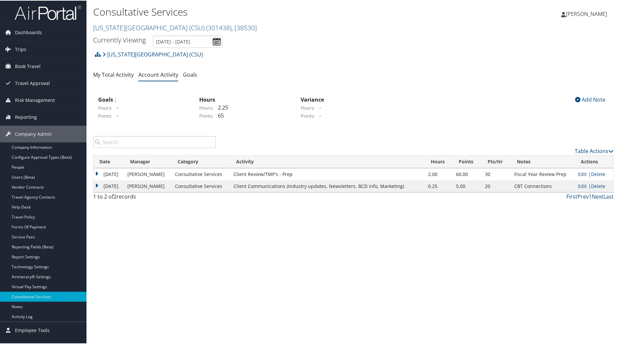
click at [585, 151] on link "Table Actions" at bounding box center [594, 150] width 39 height 7
click at [543, 162] on link "New Record" at bounding box center [567, 160] width 87 height 11
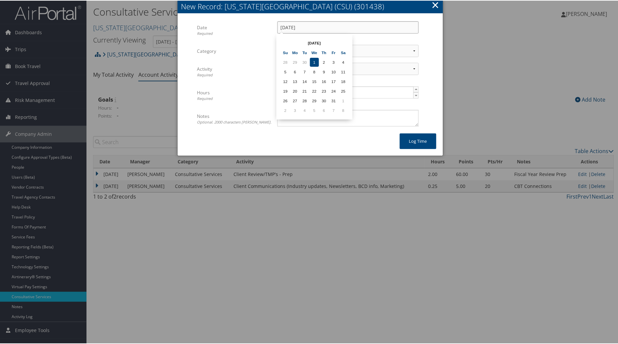
click at [290, 28] on input "[DATE]" at bounding box center [347, 27] width 141 height 12
click at [294, 61] on td "29" at bounding box center [295, 61] width 9 height 9
type input "[DATE]"
click at [413, 49] on select "Select Category... Client Services Consultative Services" at bounding box center [347, 50] width 141 height 12
select select "2"
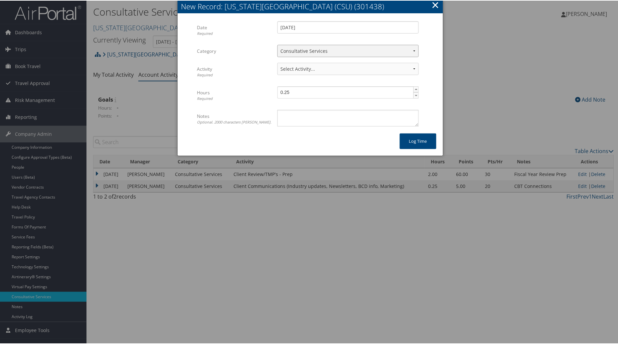
click at [277, 44] on select "Select Category... Client Services Consultative Services" at bounding box center [347, 50] width 141 height 12
click at [409, 68] on select "Select Activity... 30 points | AMI/Meetings/Groups 60 points | Client additiona…" at bounding box center [347, 68] width 141 height 12
select select "243-1"
click at [277, 62] on select "Select Activity... 30 points | AMI/Meetings/Groups 60 points | Client additiona…" at bounding box center [347, 68] width 141 height 12
click at [417, 86] on span "▲" at bounding box center [416, 88] width 5 height 5
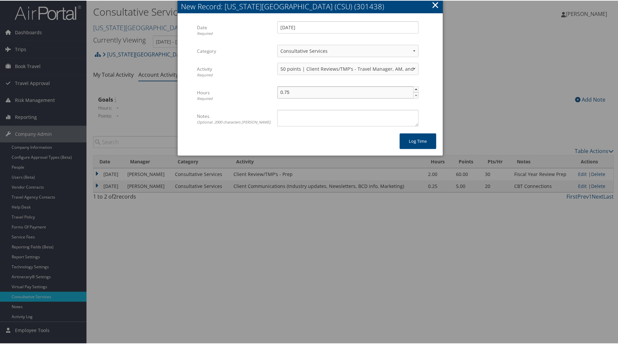
click at [417, 86] on span "▲" at bounding box center [416, 88] width 5 height 5
type input "1"
click at [417, 86] on span "▲" at bounding box center [416, 88] width 5 height 5
click at [408, 145] on button "Log time" at bounding box center [418, 141] width 37 height 16
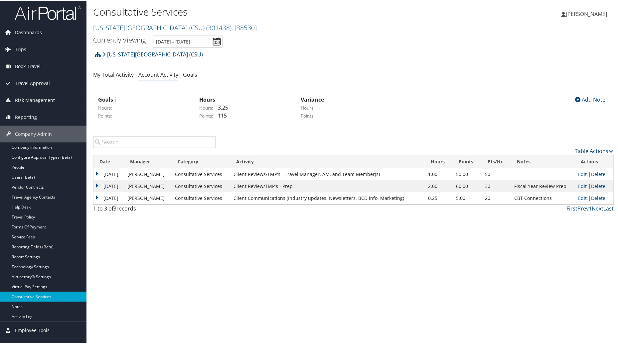
click at [588, 150] on link "Table Actions" at bounding box center [594, 150] width 39 height 7
click at [549, 160] on link "New Record" at bounding box center [567, 160] width 87 height 11
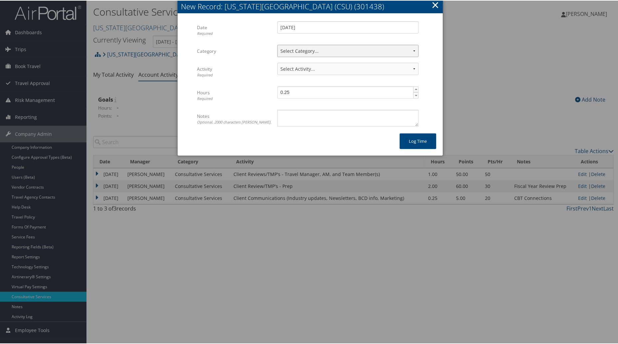
click at [410, 48] on select "Select Category... Client Services Consultative Services" at bounding box center [347, 50] width 141 height 12
select select "2"
click at [277, 44] on select "Select Category... Client Services Consultative Services" at bounding box center [347, 50] width 141 height 12
click at [414, 67] on select "Select Activity... 30 points | AMI/Meetings/Groups 60 points | Client additiona…" at bounding box center [347, 68] width 141 height 12
select select "245-1"
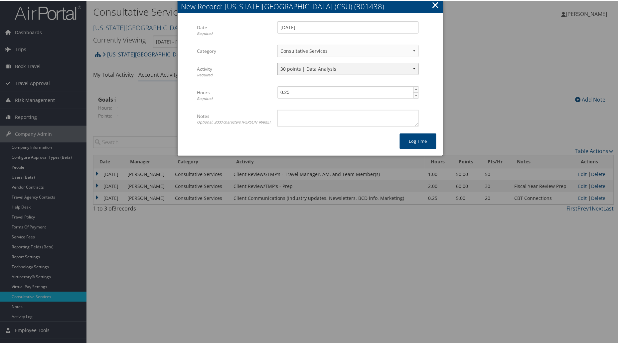
click at [277, 62] on select "Select Activity... 30 points | AMI/Meetings/Groups 60 points | Client additiona…" at bounding box center [347, 68] width 141 height 12
click at [415, 88] on span "▲" at bounding box center [416, 88] width 5 height 5
type input "1"
click at [415, 88] on span "▲" at bounding box center [416, 88] width 5 height 5
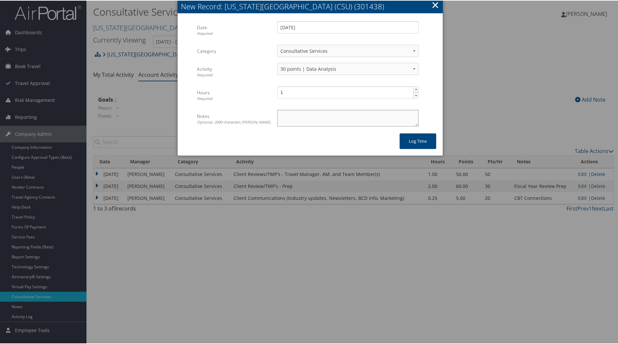
click at [345, 110] on textarea "Notes Optional. 2000 characters [PERSON_NAME]." at bounding box center [347, 117] width 141 height 17
type textarea "Campus Executive Summaries sent w/Chancellors office in copy"
click at [417, 141] on button "Log time" at bounding box center [418, 141] width 37 height 16
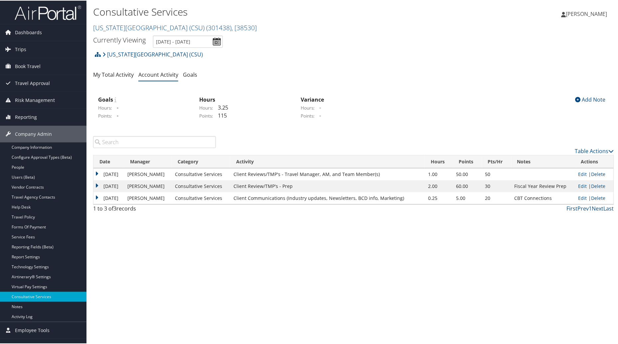
click at [166, 309] on div "Consultative Services [US_STATE][GEOGRAPHIC_DATA] (CSU) ( 301438 ) , [ 38530 ] …" at bounding box center [353, 172] width 534 height 344
